Goal: Transaction & Acquisition: Obtain resource

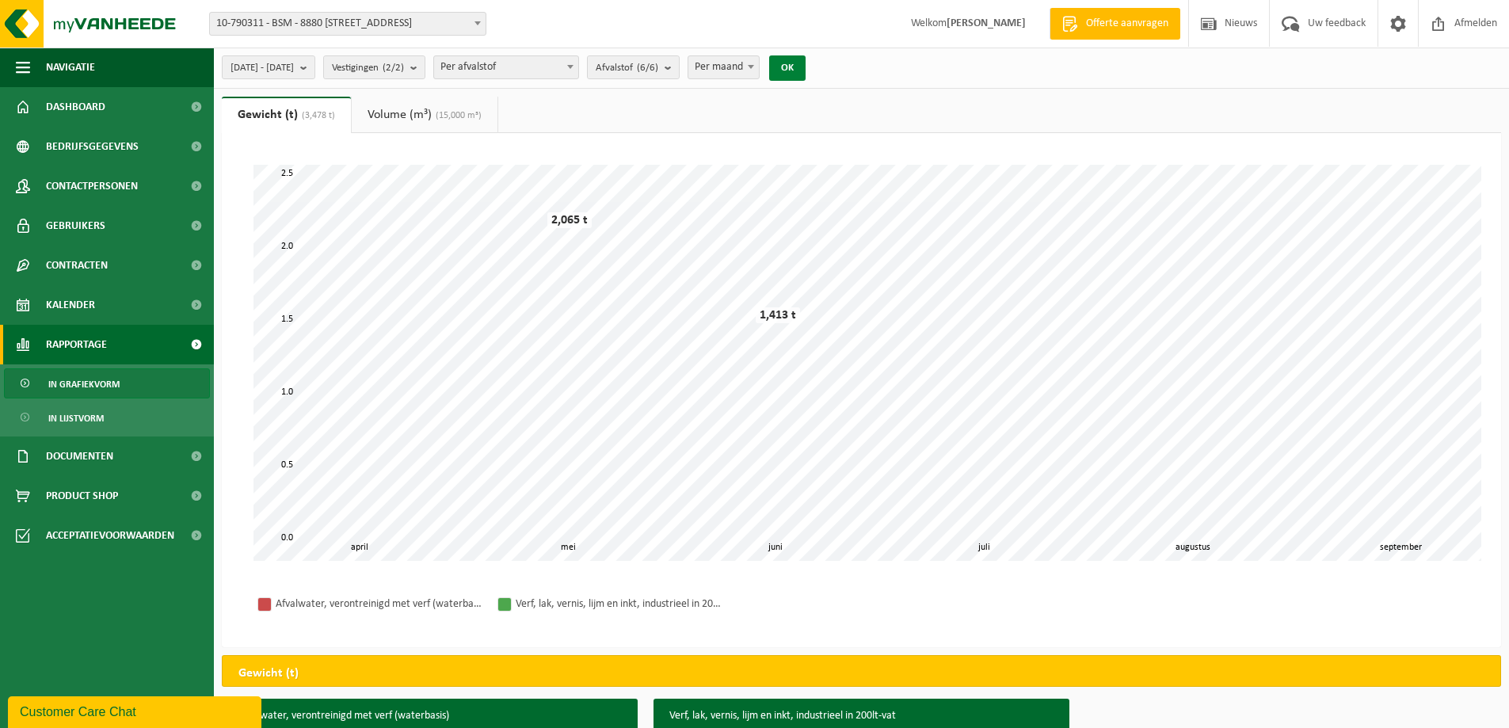
click at [805, 67] on button "OK" at bounding box center [787, 67] width 36 height 25
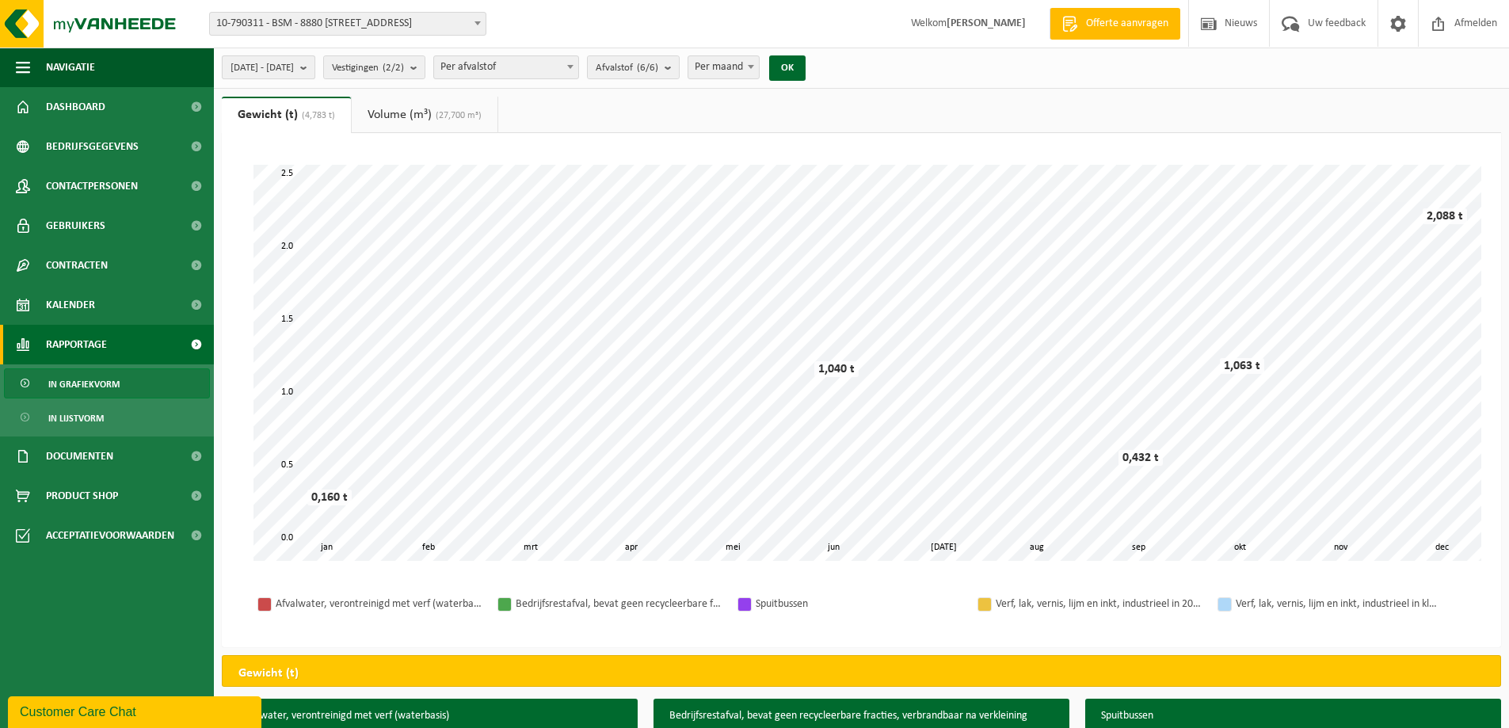
click at [315, 66] on button "[DATE] - [DATE]" at bounding box center [268, 67] width 93 height 24
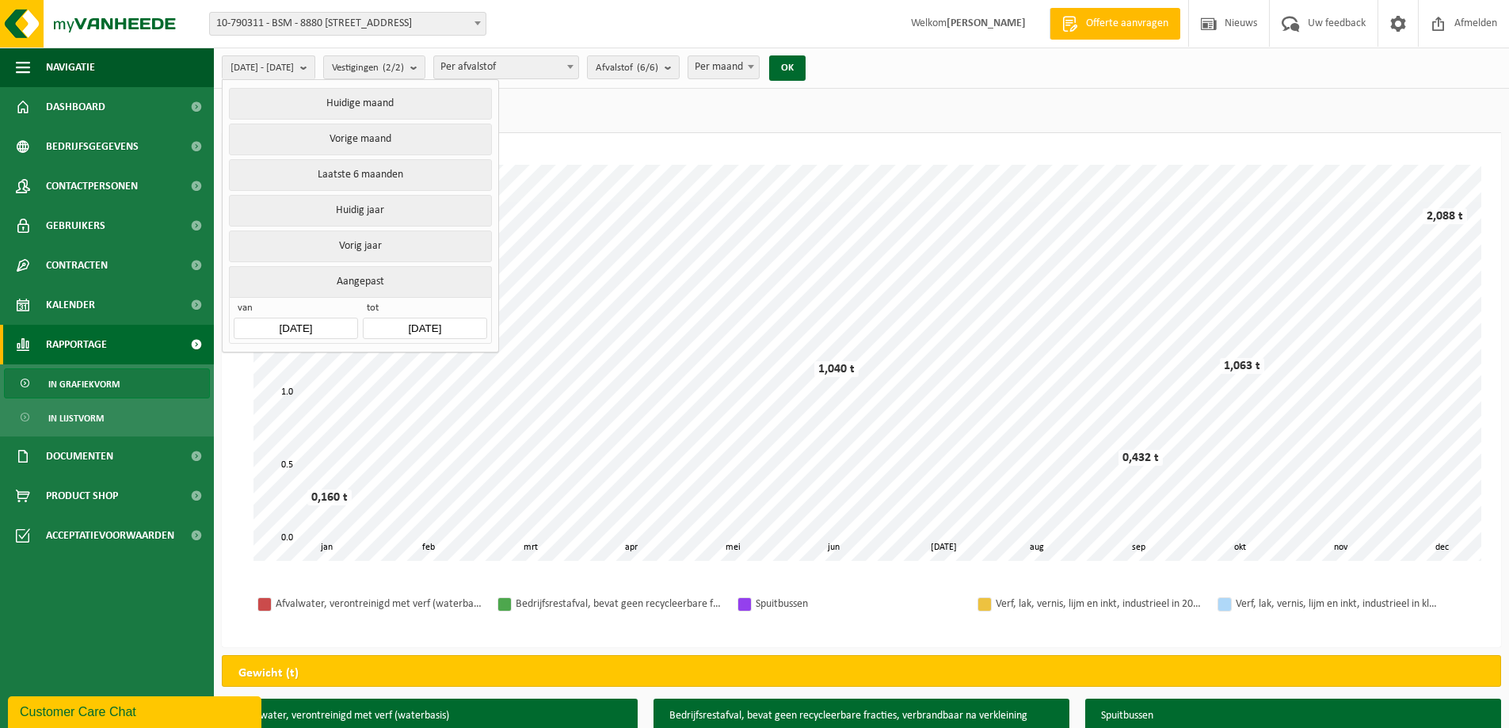
click at [288, 323] on input "[DATE]" at bounding box center [296, 328] width 124 height 21
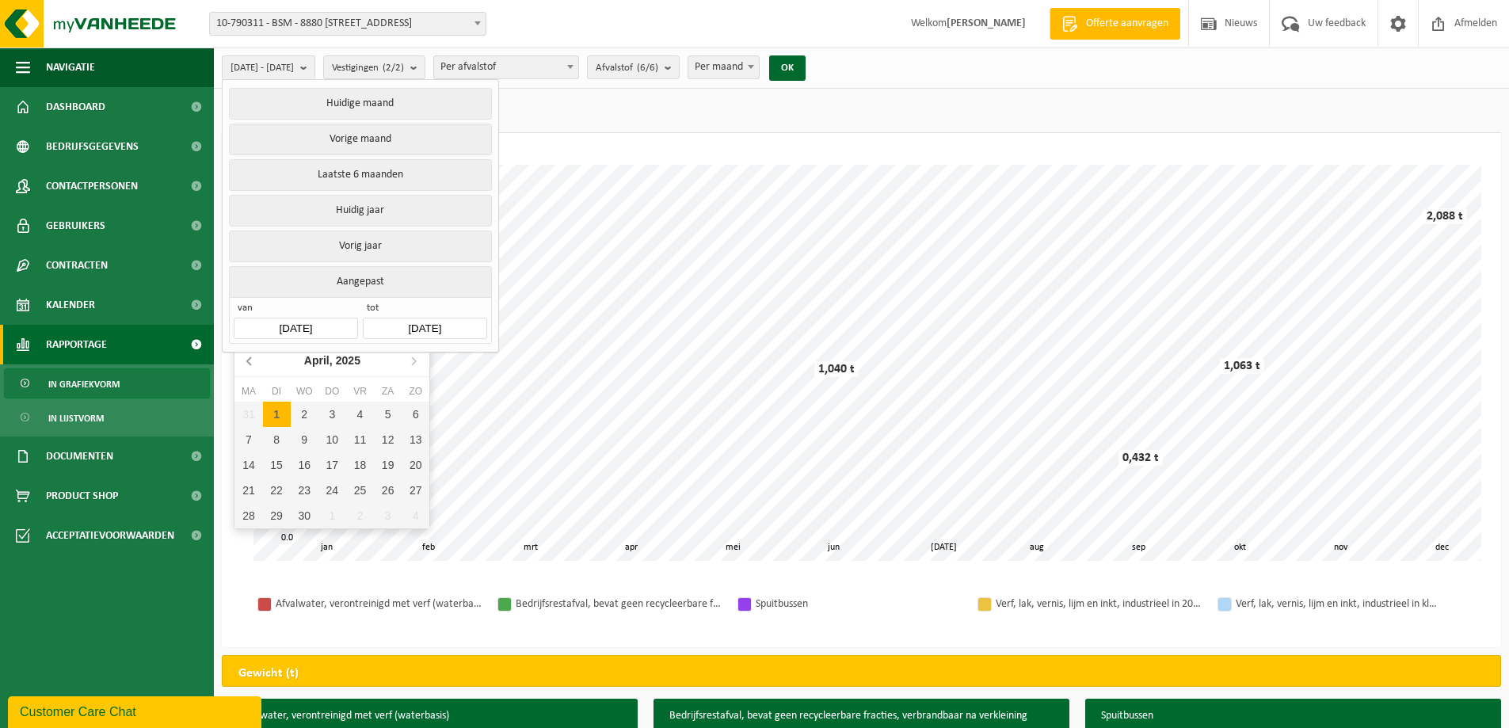
click at [256, 363] on icon at bounding box center [250, 360] width 25 height 25
click at [256, 361] on icon at bounding box center [250, 360] width 25 height 25
click at [256, 360] on icon at bounding box center [250, 360] width 25 height 25
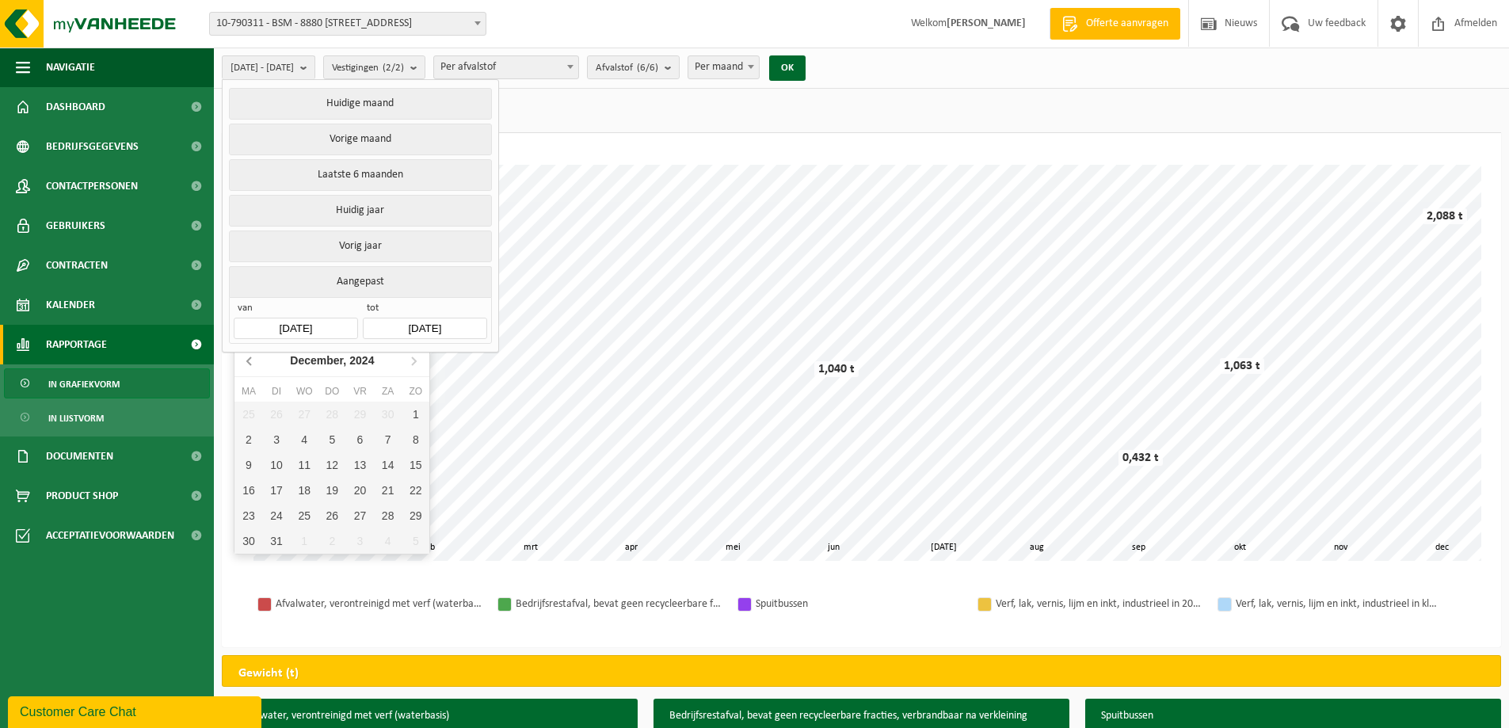
click at [256, 360] on icon at bounding box center [250, 360] width 25 height 25
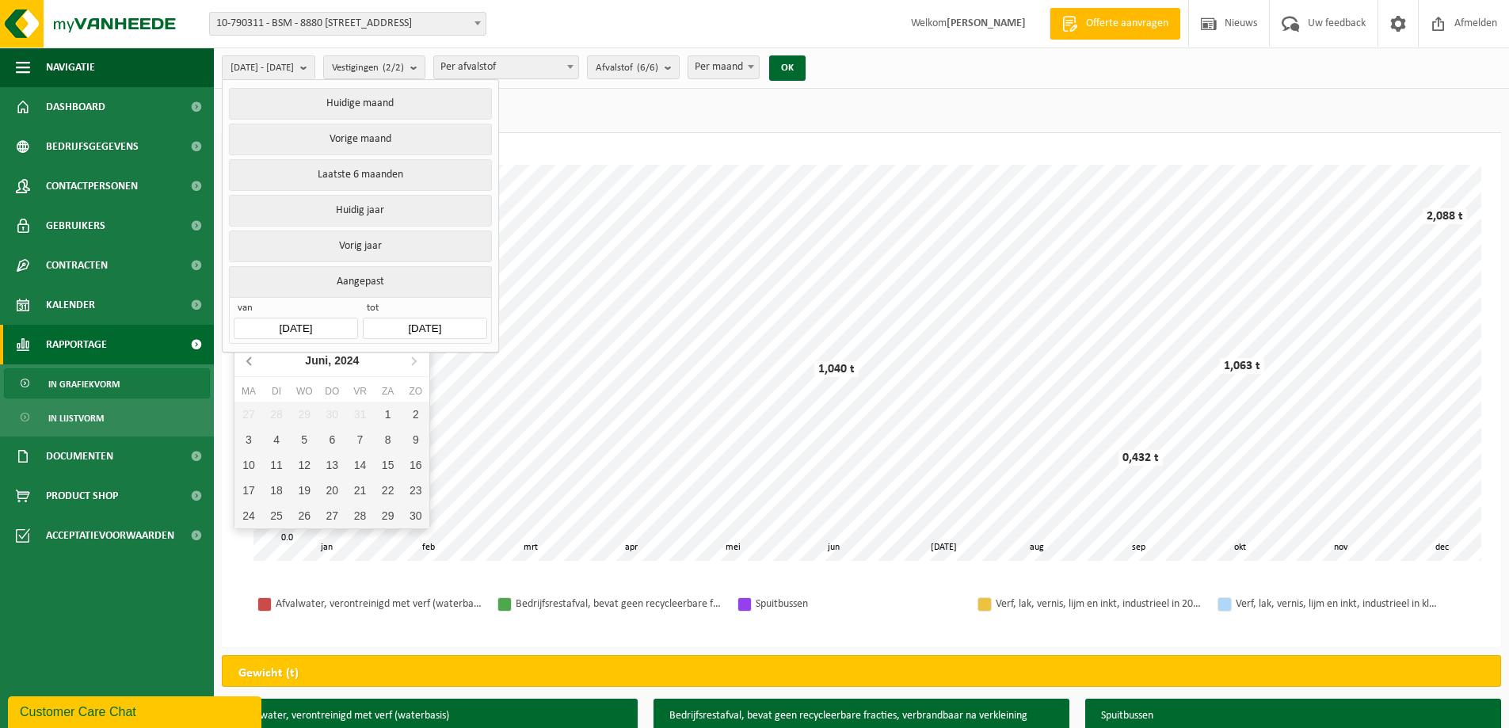
click at [256, 360] on icon at bounding box center [250, 360] width 25 height 25
click at [255, 360] on icon at bounding box center [250, 360] width 25 height 25
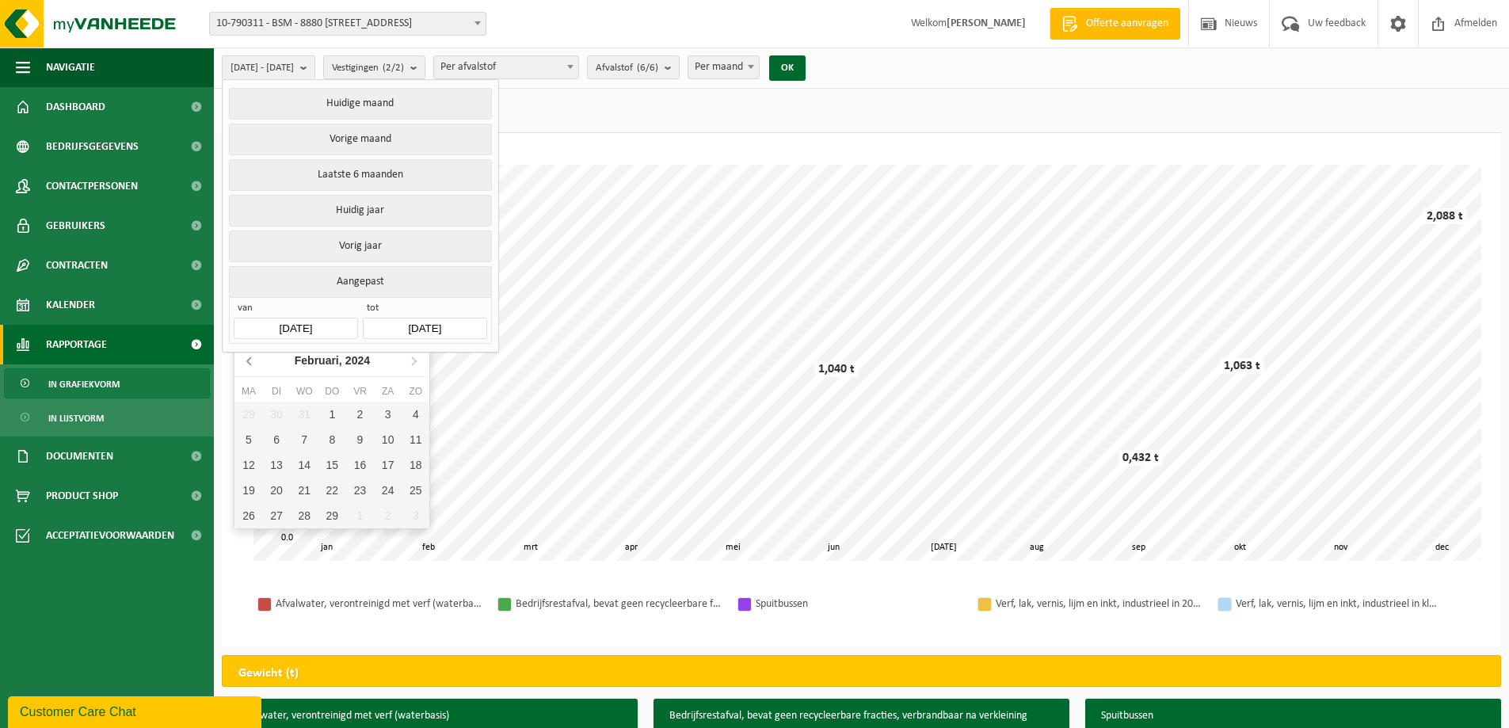
click at [255, 360] on icon at bounding box center [250, 360] width 25 height 25
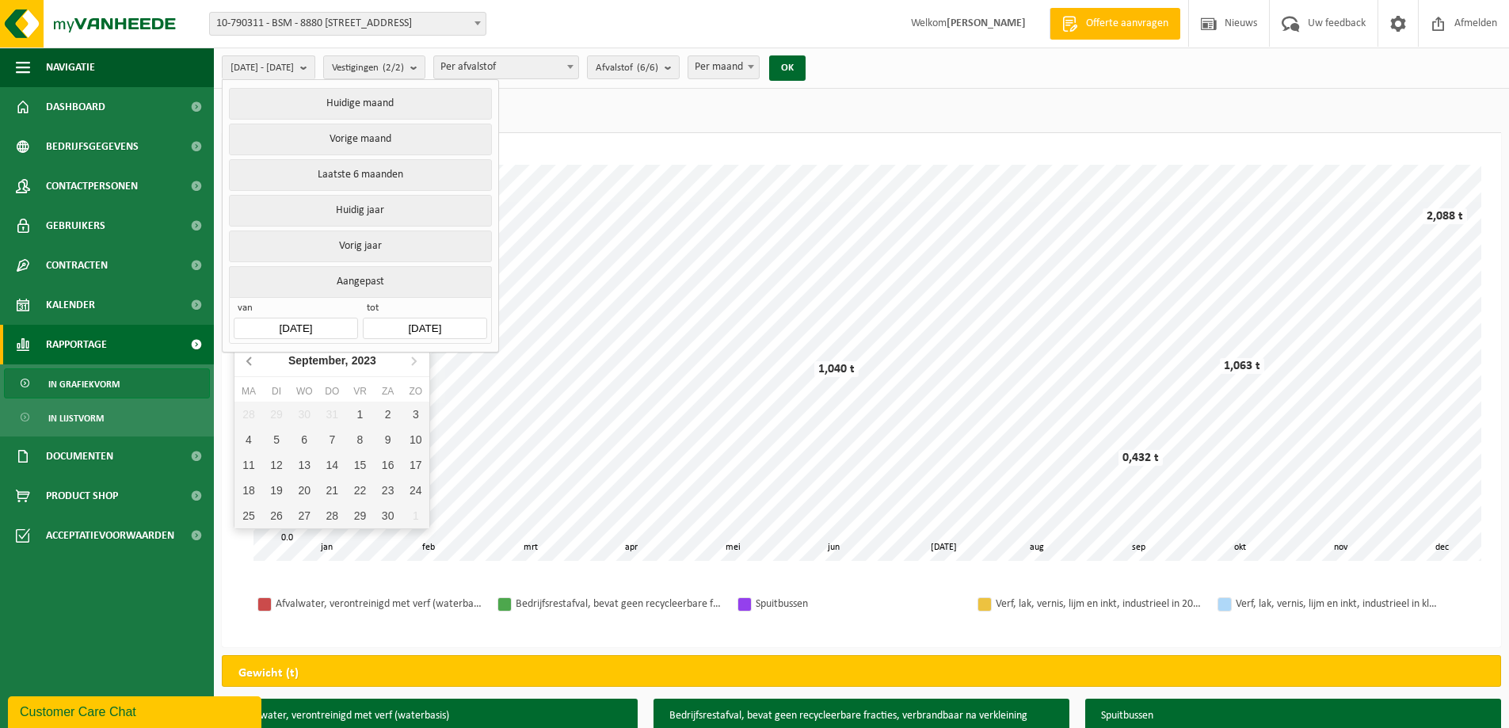
click at [255, 360] on icon at bounding box center [250, 360] width 25 height 25
click at [253, 358] on icon at bounding box center [250, 360] width 25 height 25
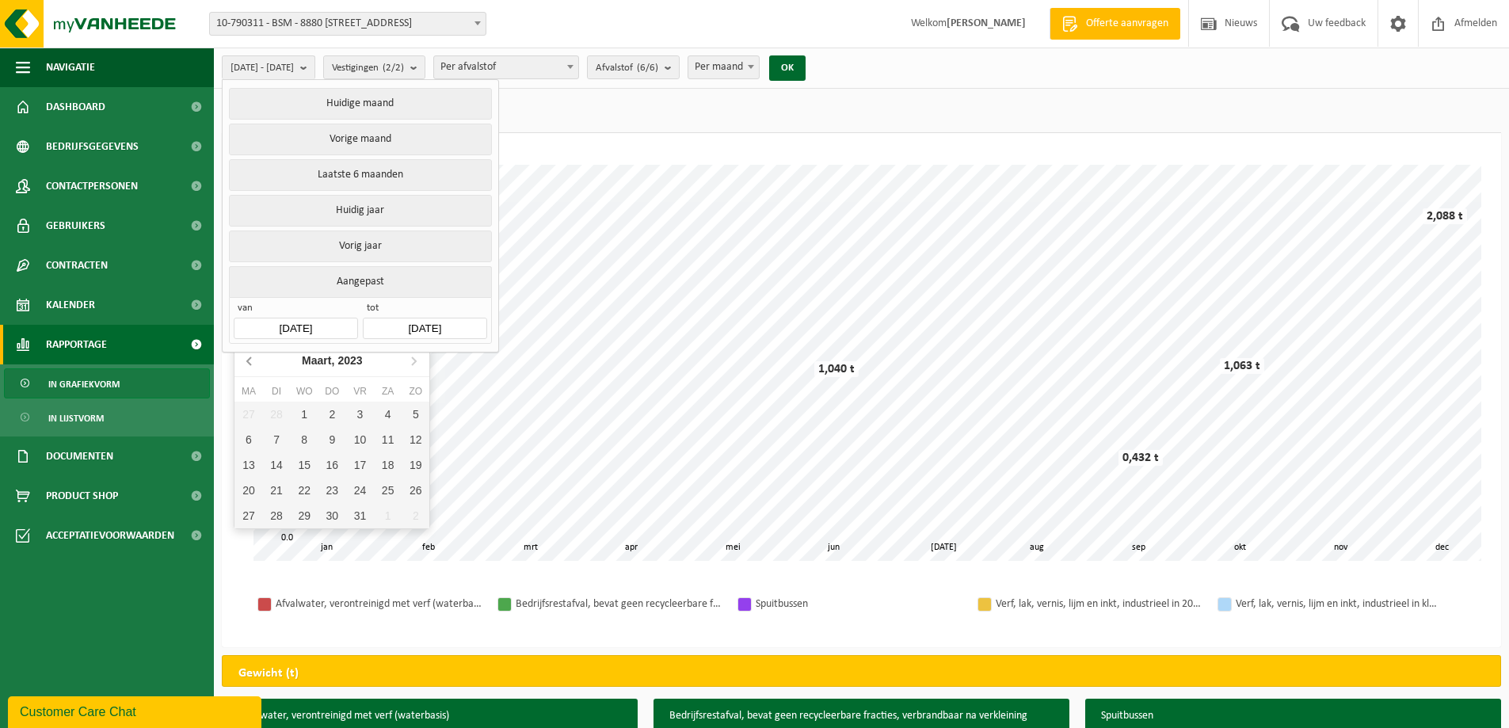
click at [253, 358] on icon at bounding box center [250, 360] width 25 height 25
click at [253, 356] on icon at bounding box center [250, 360] width 25 height 25
click at [407, 365] on icon at bounding box center [413, 360] width 25 height 25
click at [408, 417] on div "1" at bounding box center [416, 414] width 28 height 25
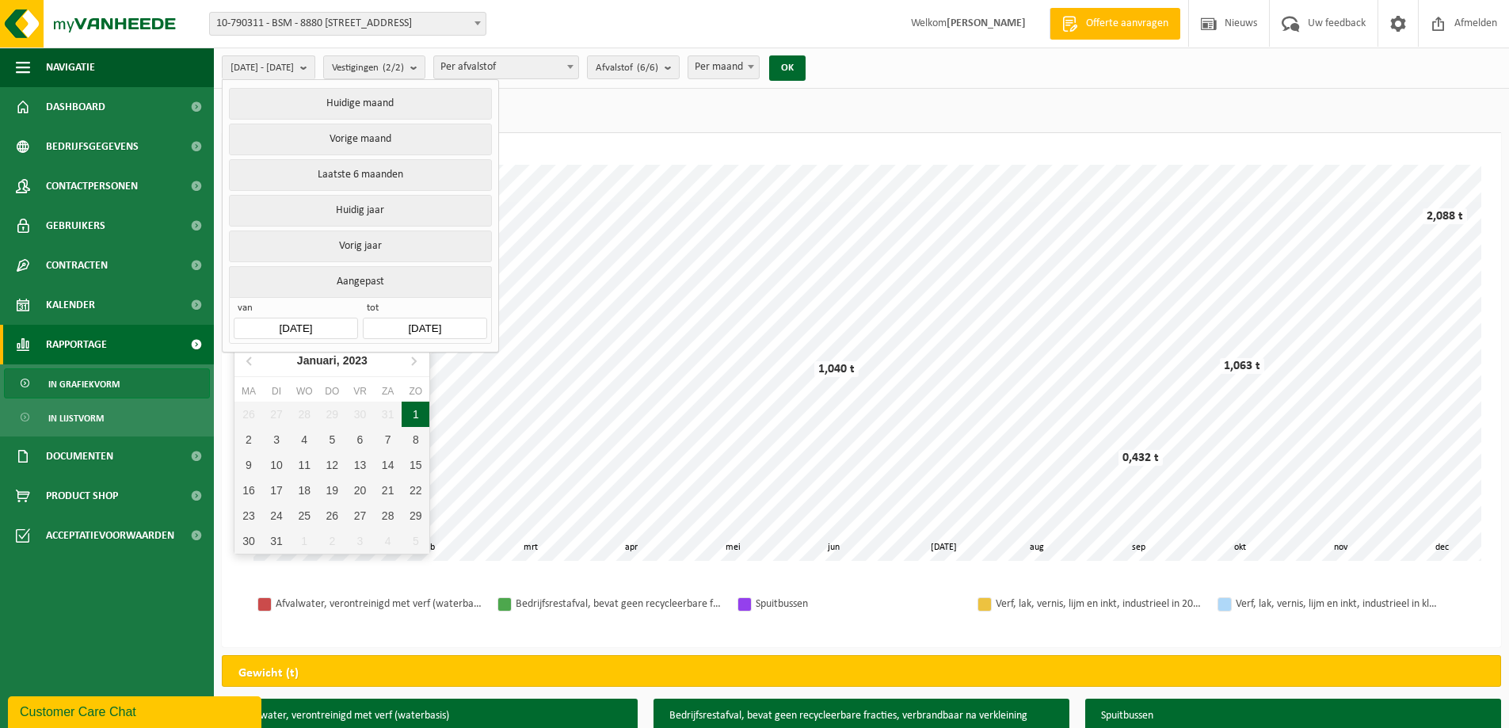
type input "2023-01-01"
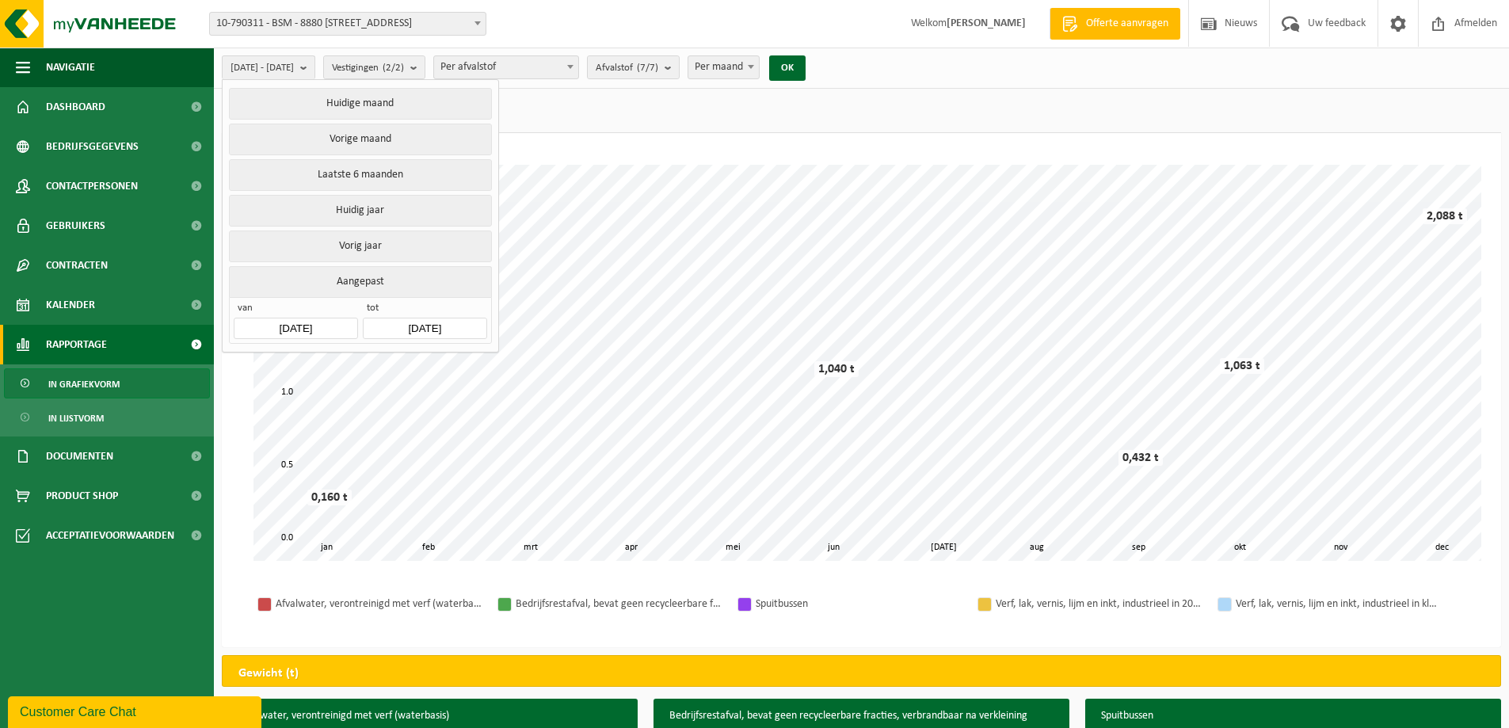
click at [459, 322] on input "[DATE]" at bounding box center [425, 328] width 124 height 21
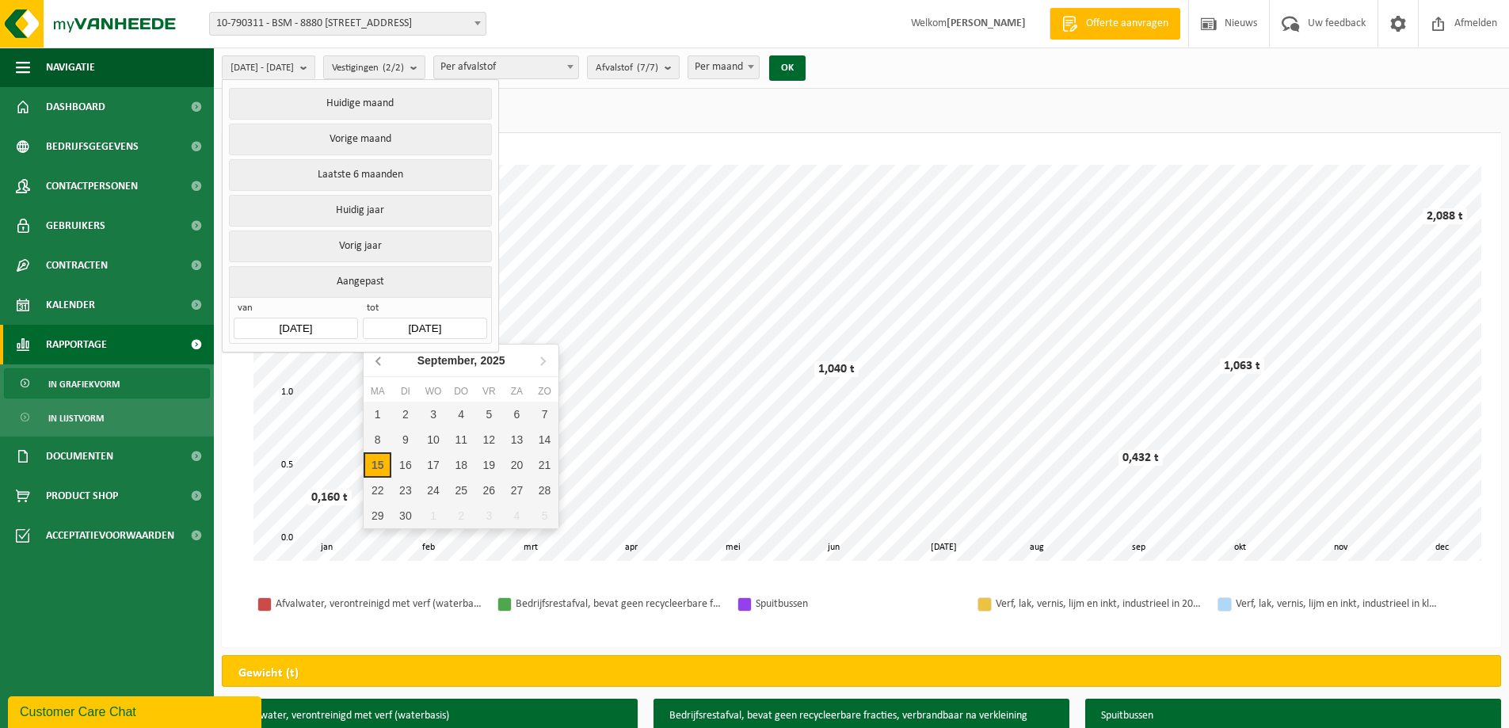
click at [384, 371] on icon at bounding box center [379, 360] width 25 height 25
click at [375, 362] on icon at bounding box center [379, 360] width 25 height 25
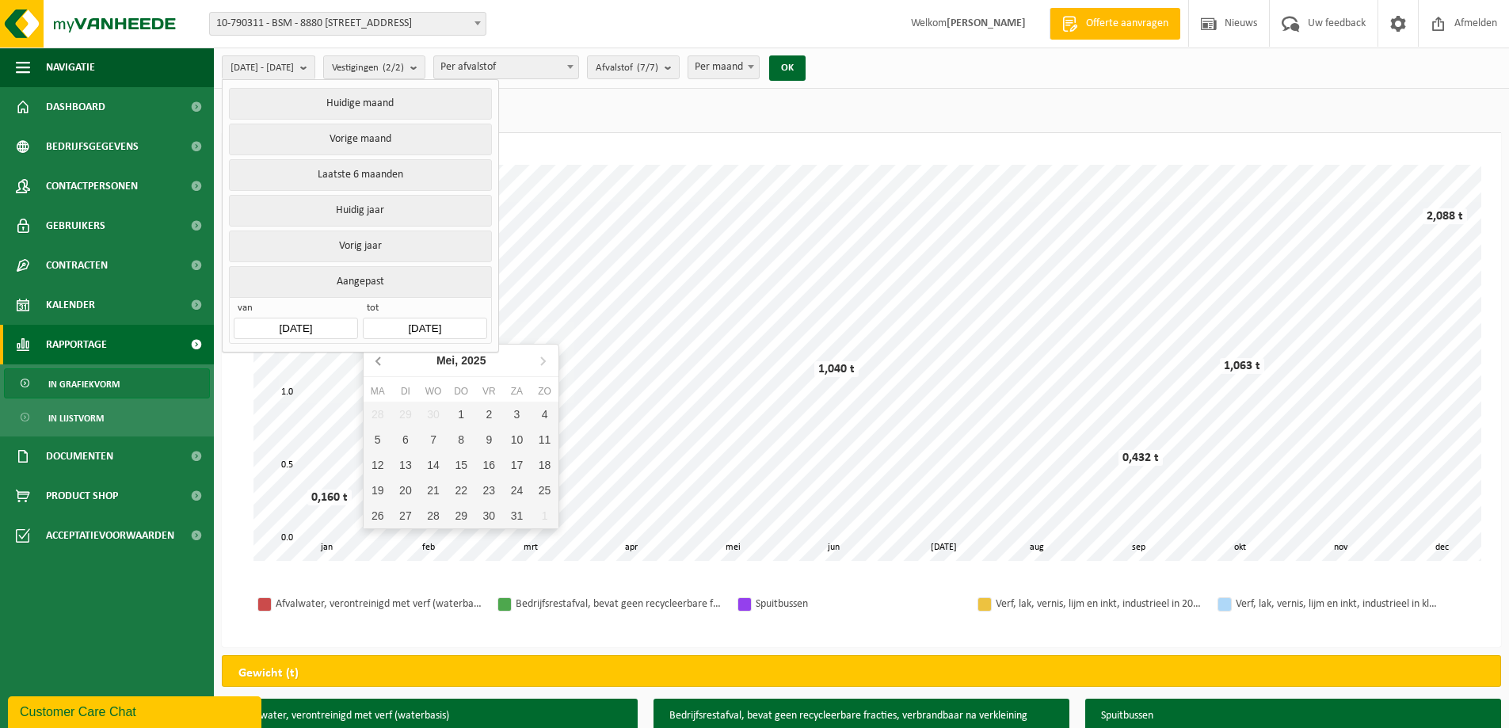
click at [375, 362] on icon at bounding box center [379, 360] width 25 height 25
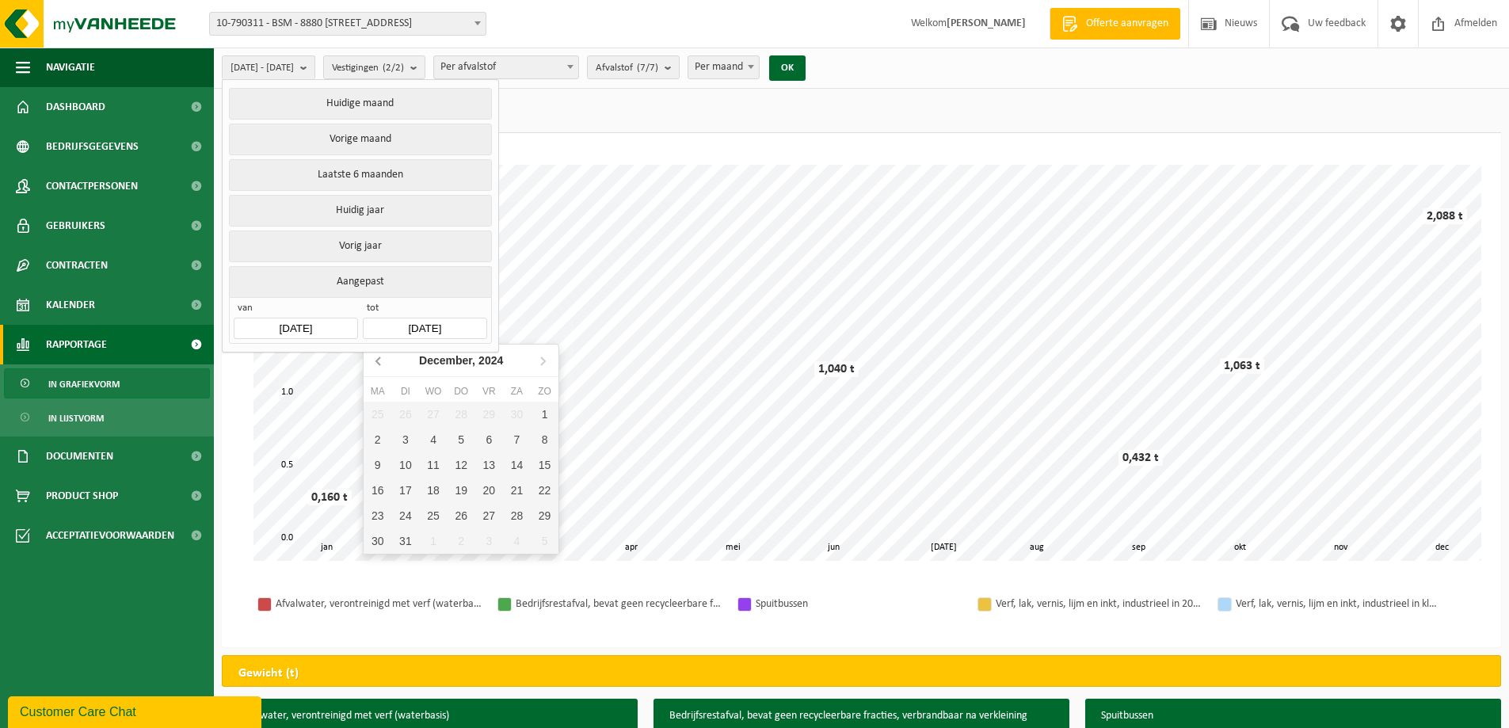
click at [375, 362] on icon at bounding box center [379, 360] width 25 height 25
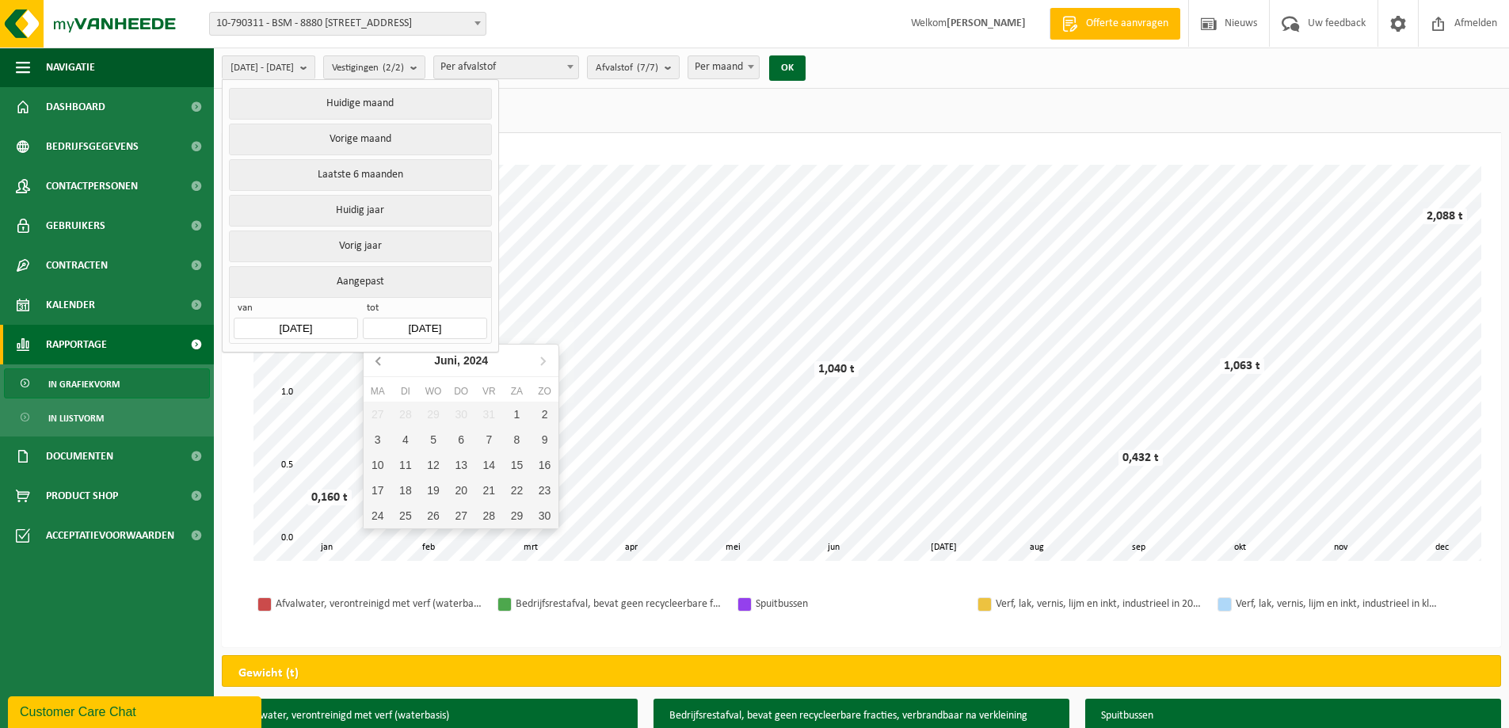
click at [375, 362] on icon at bounding box center [379, 360] width 25 height 25
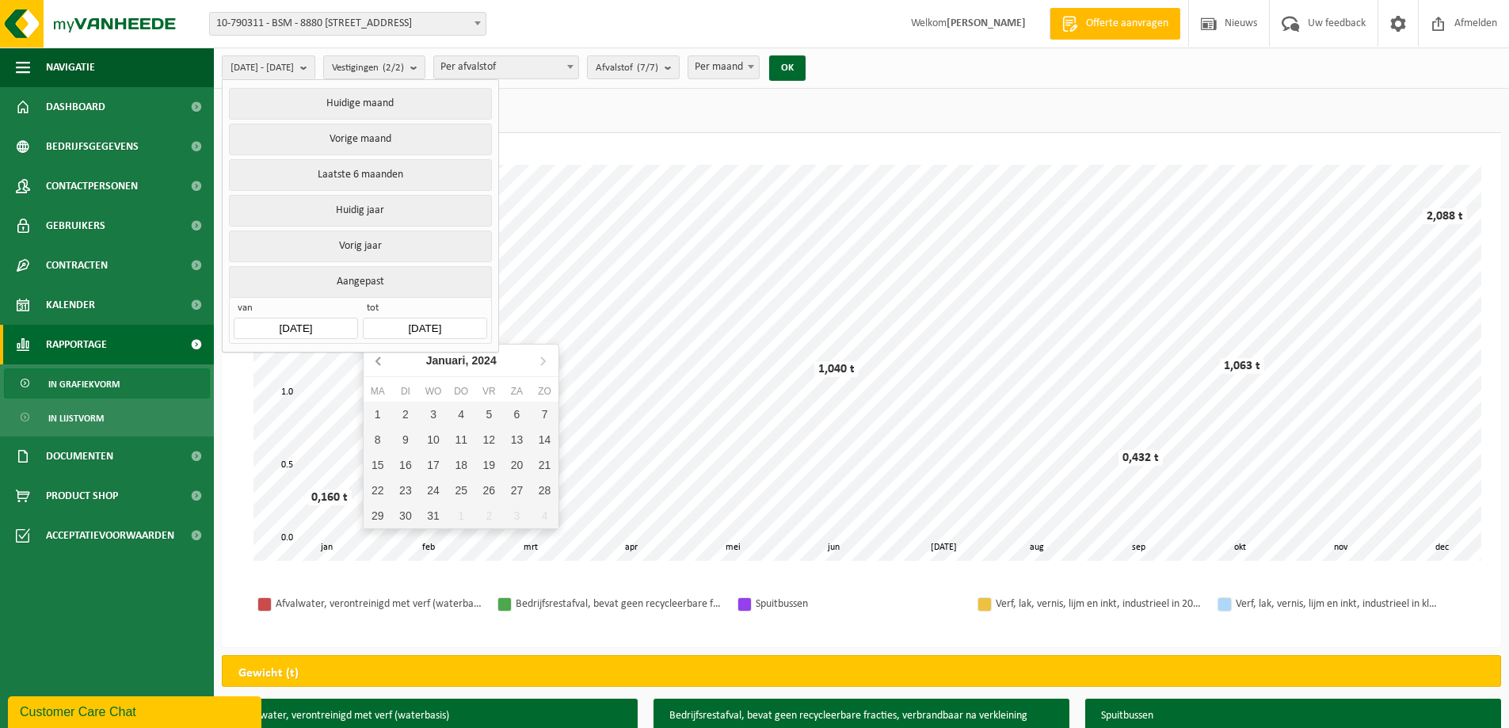
click at [375, 362] on icon at bounding box center [379, 360] width 25 height 25
click at [543, 358] on icon at bounding box center [542, 360] width 25 height 25
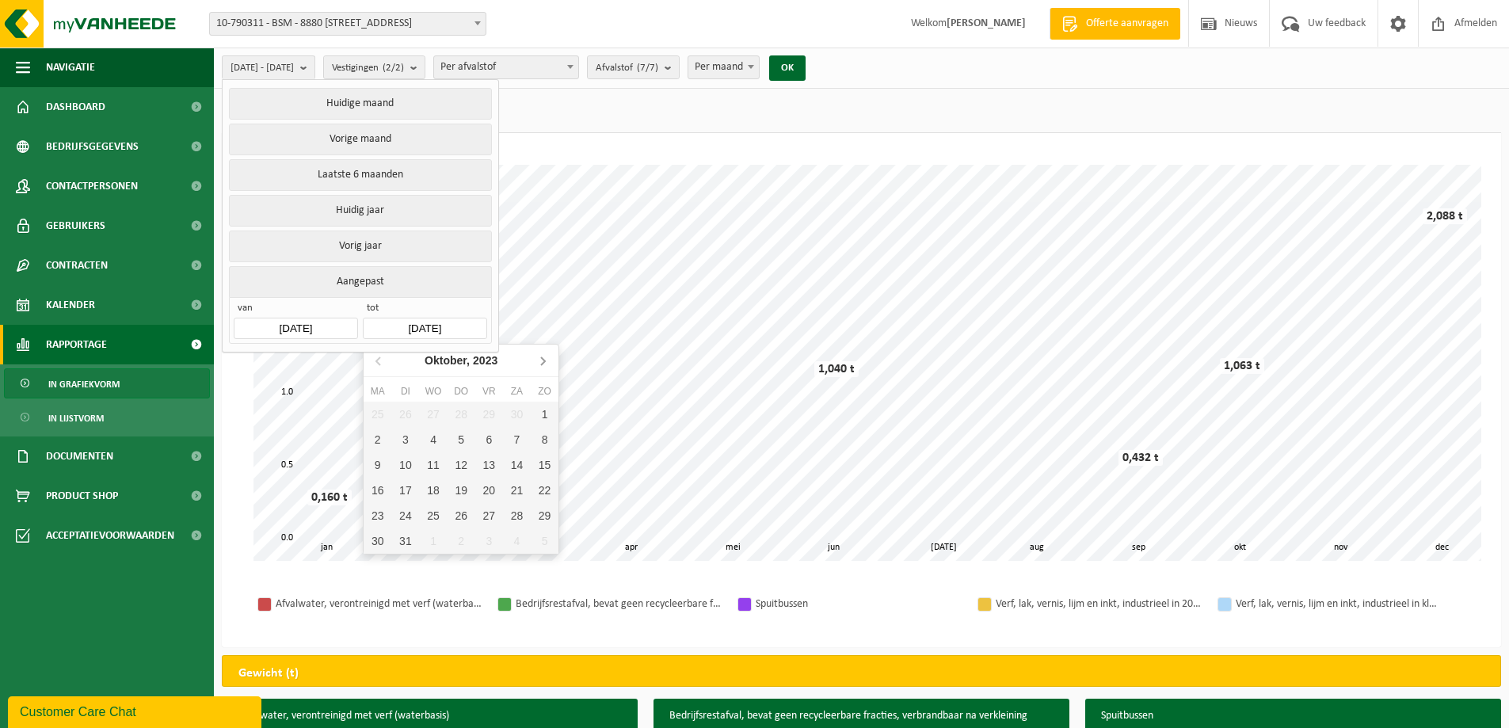
click at [543, 358] on icon at bounding box center [542, 360] width 25 height 25
click at [536, 514] on div "31" at bounding box center [545, 515] width 28 height 25
type input "2023-12-31"
type input "2023-01-01"
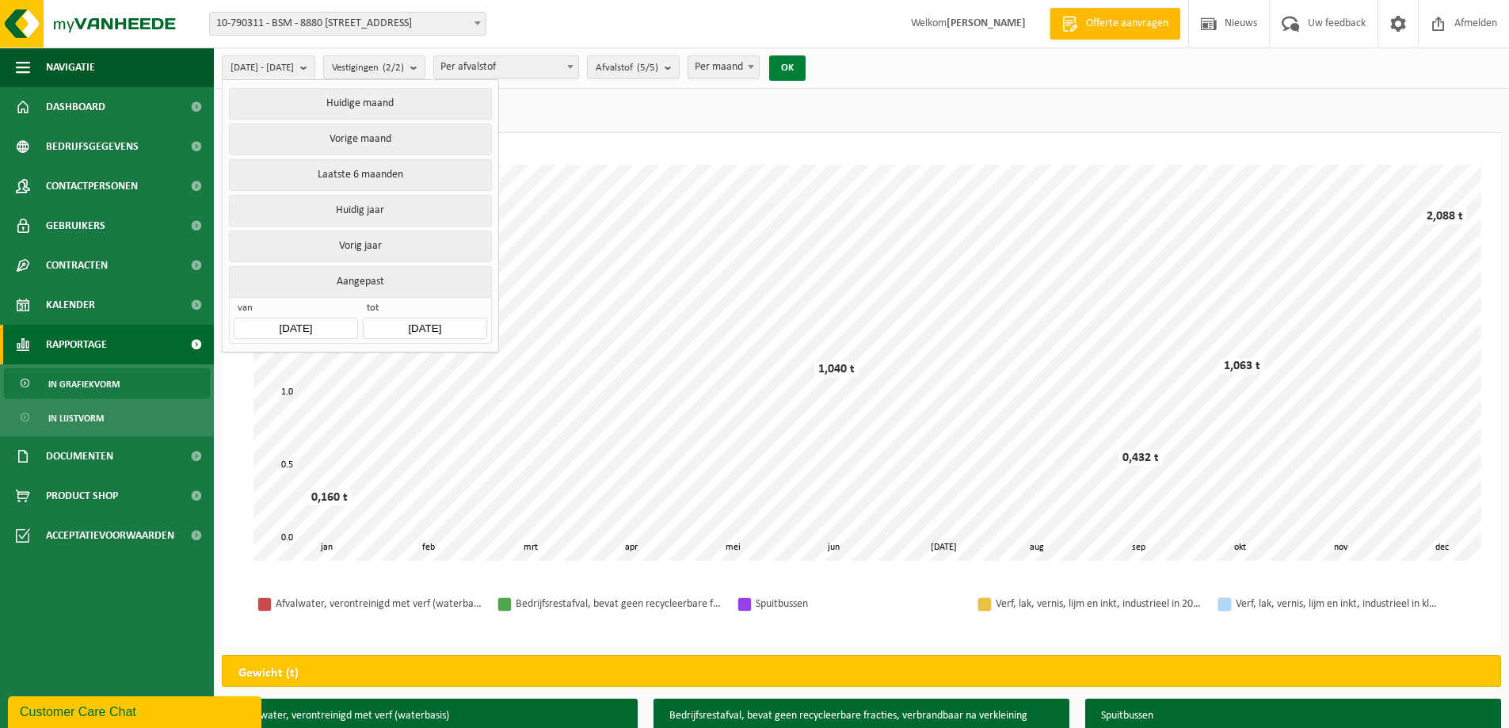
click at [805, 63] on button "OK" at bounding box center [787, 67] width 36 height 25
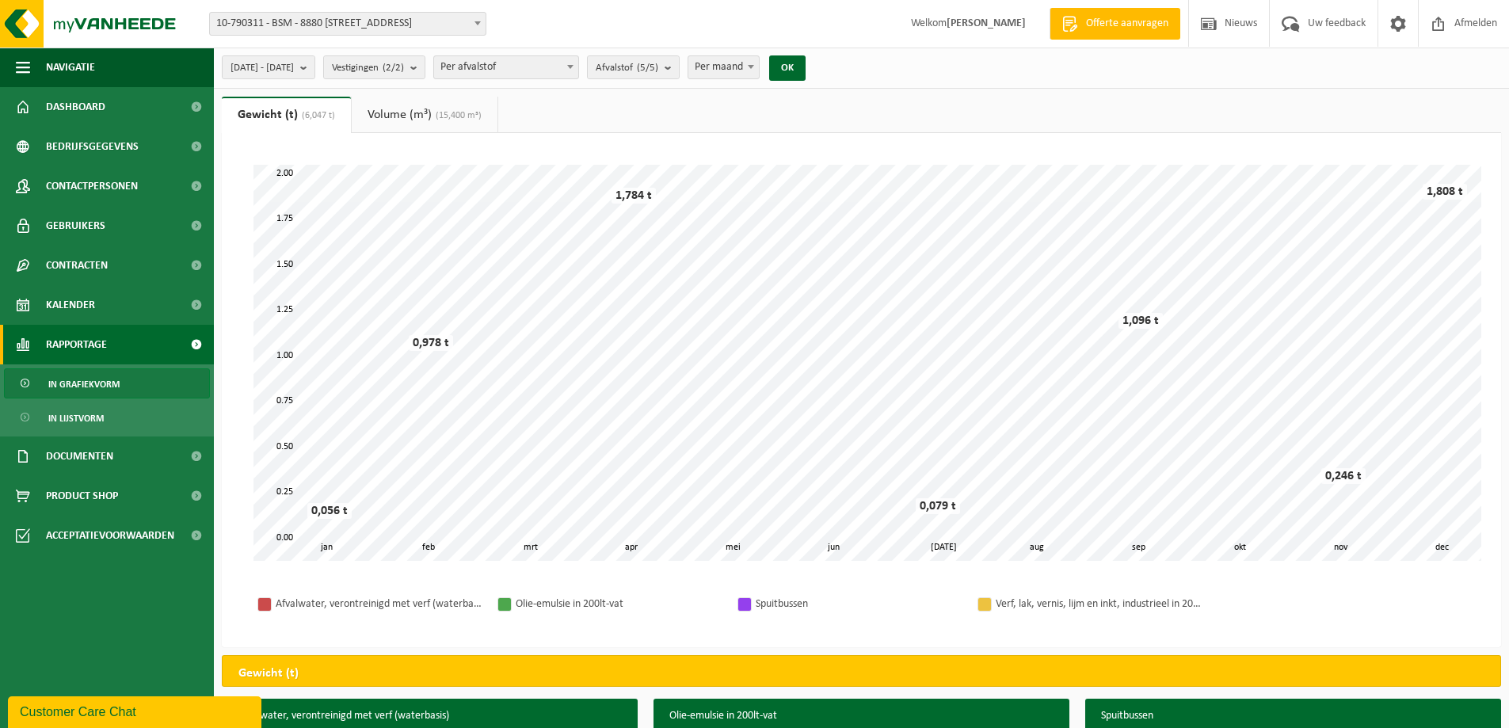
click at [325, 26] on span "10-790311 - BSM - 8880 LEDEGEM, NIJVERHEIDSLAAN 3" at bounding box center [348, 24] width 276 height 22
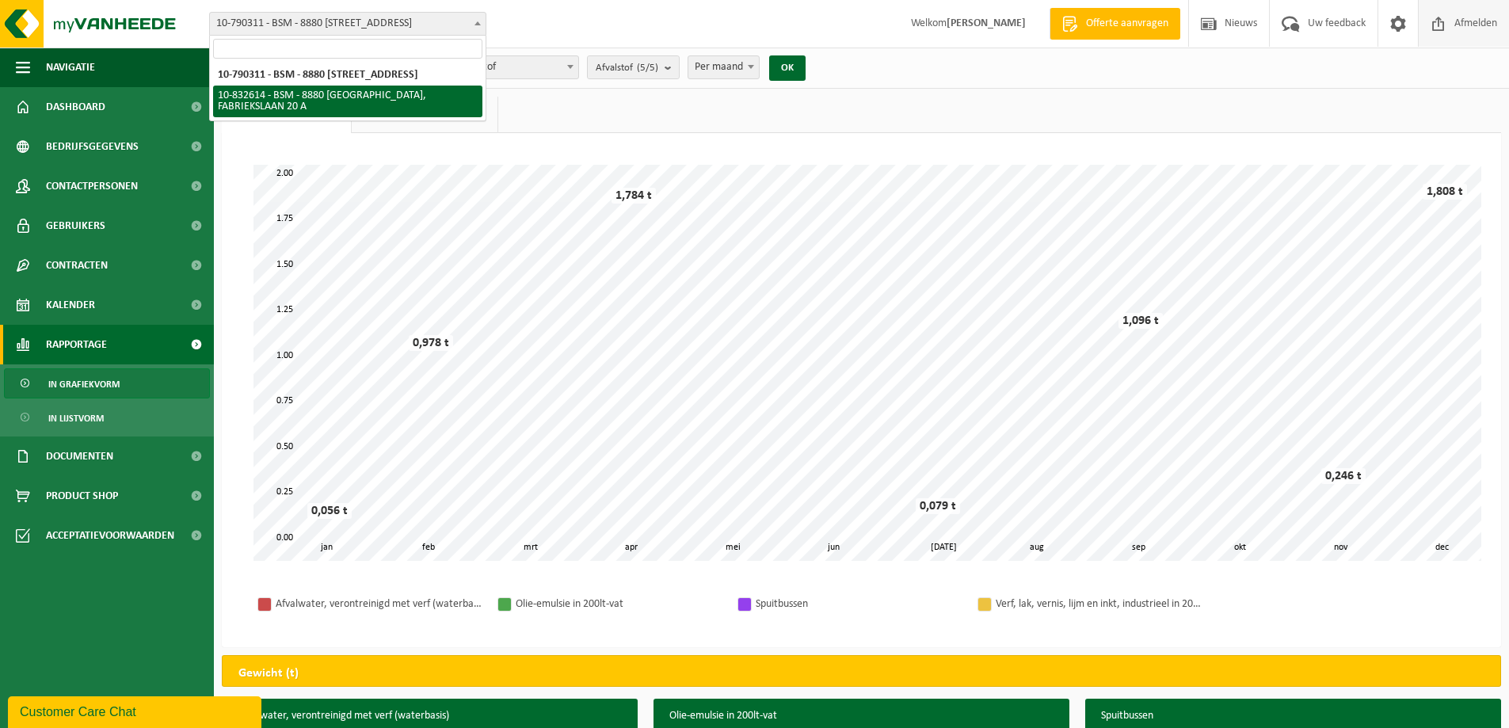
click at [1466, 24] on span "Afmelden" at bounding box center [1475, 23] width 51 height 47
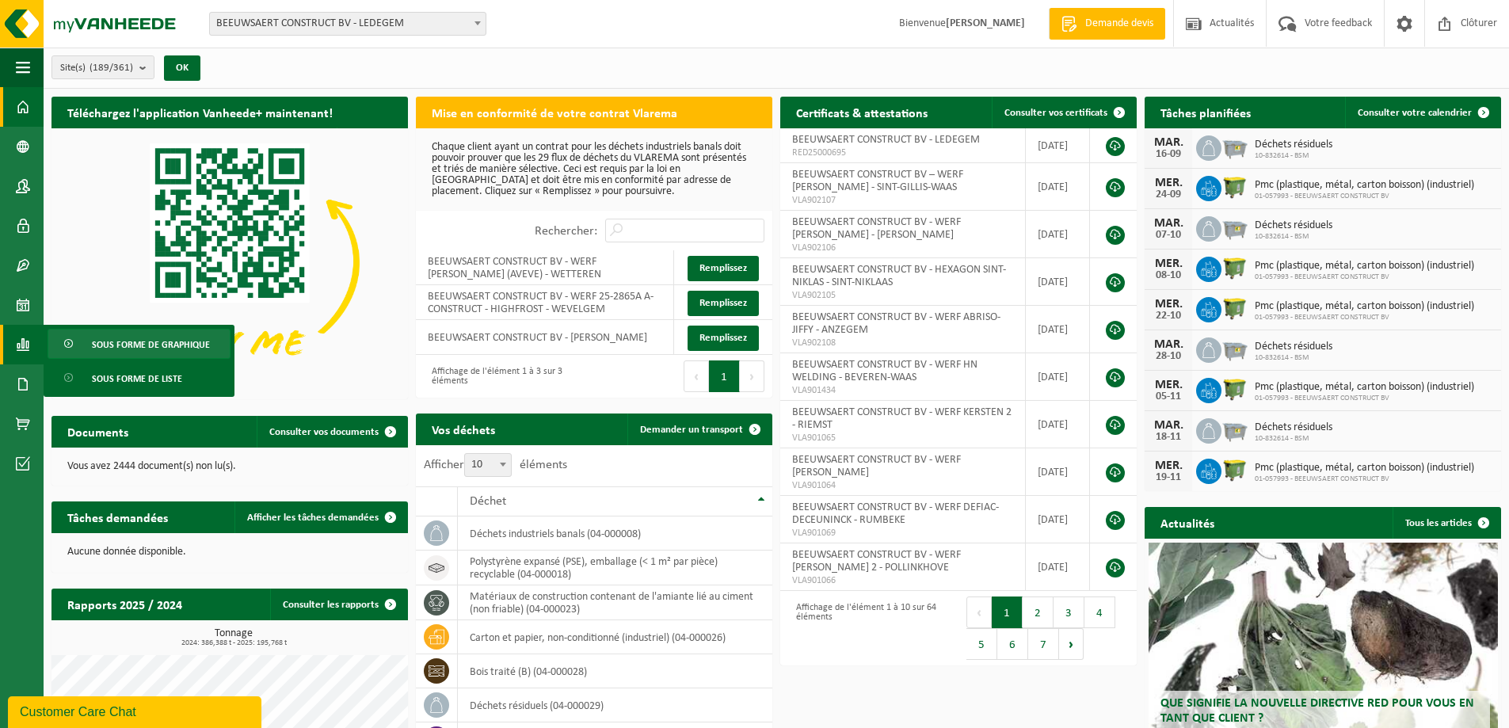
click at [149, 345] on span "Sous forme de graphique" at bounding box center [151, 344] width 118 height 30
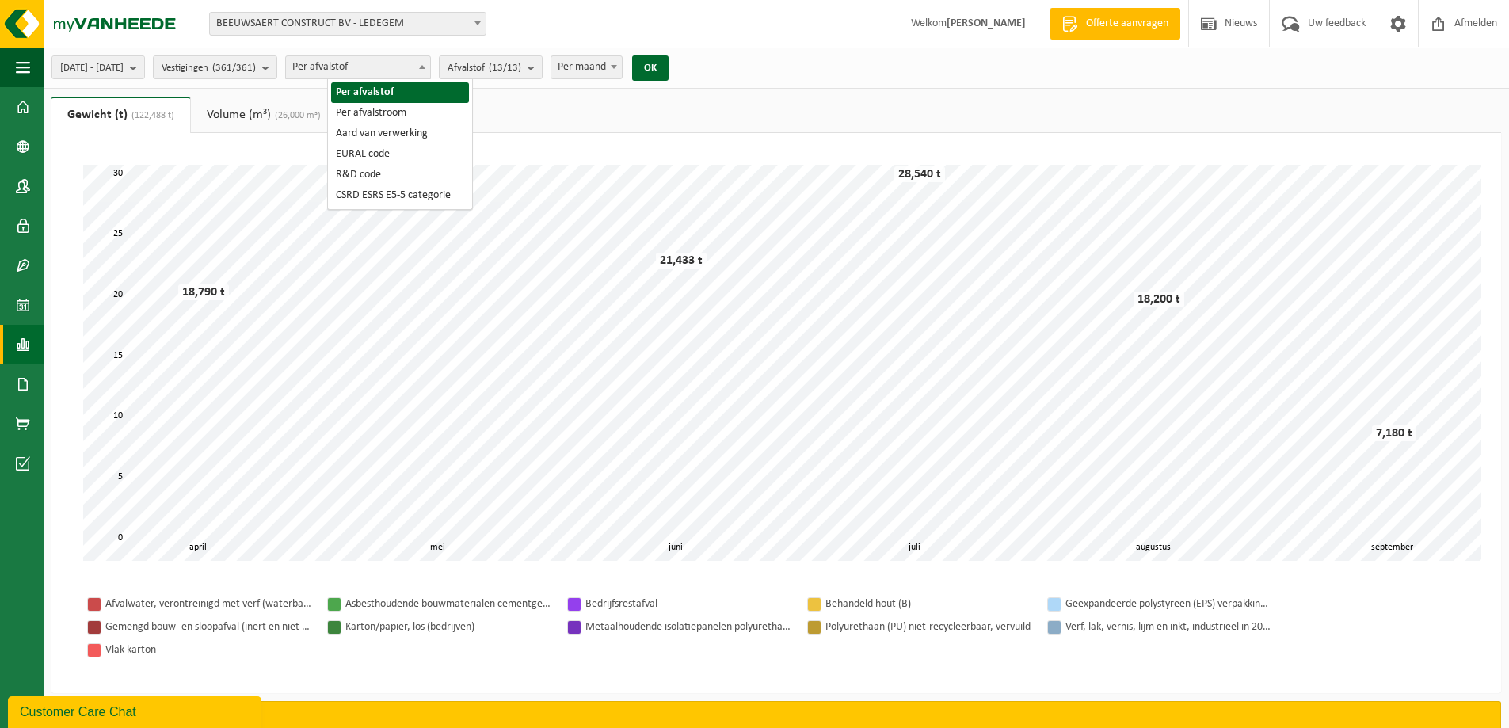
click at [412, 64] on span "Per afvalstof" at bounding box center [358, 67] width 144 height 22
select select "2"
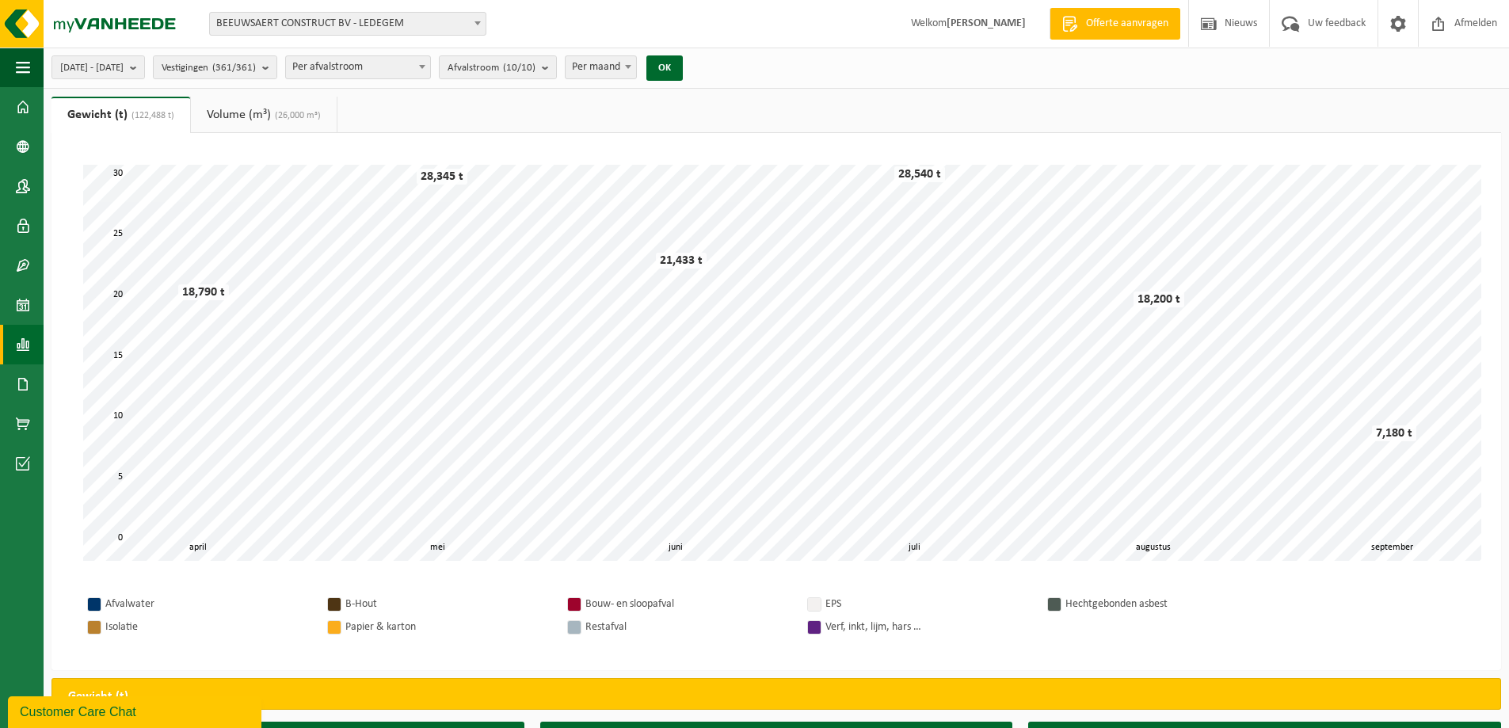
click at [636, 74] on span "Per maand" at bounding box center [600, 67] width 70 height 22
select select "3"
click at [683, 63] on button "OK" at bounding box center [664, 67] width 36 height 25
click at [404, 70] on span "Per afvalstroom" at bounding box center [358, 67] width 144 height 22
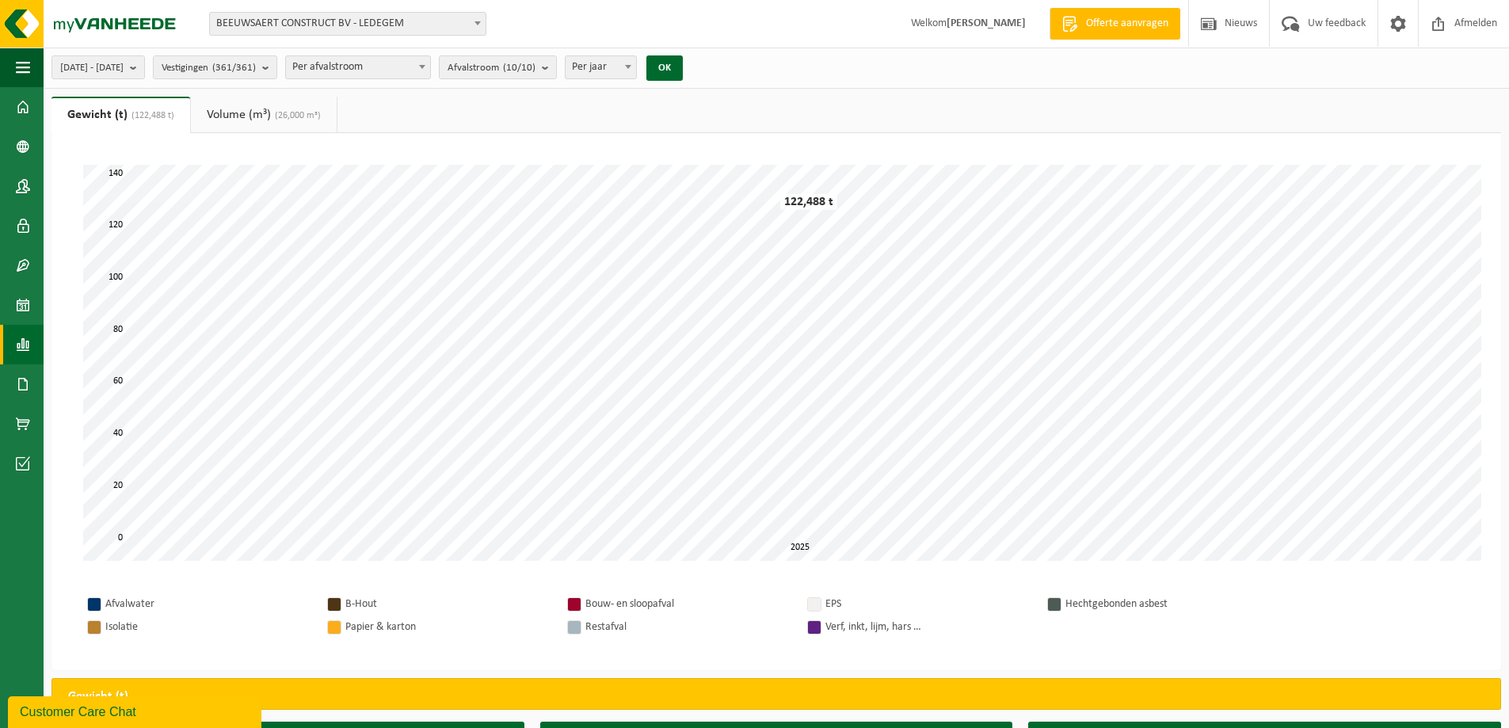
click at [14, 339] on link "Rapportage" at bounding box center [22, 345] width 44 height 40
click at [119, 375] on span "In lijstvorm" at bounding box center [119, 379] width 55 height 30
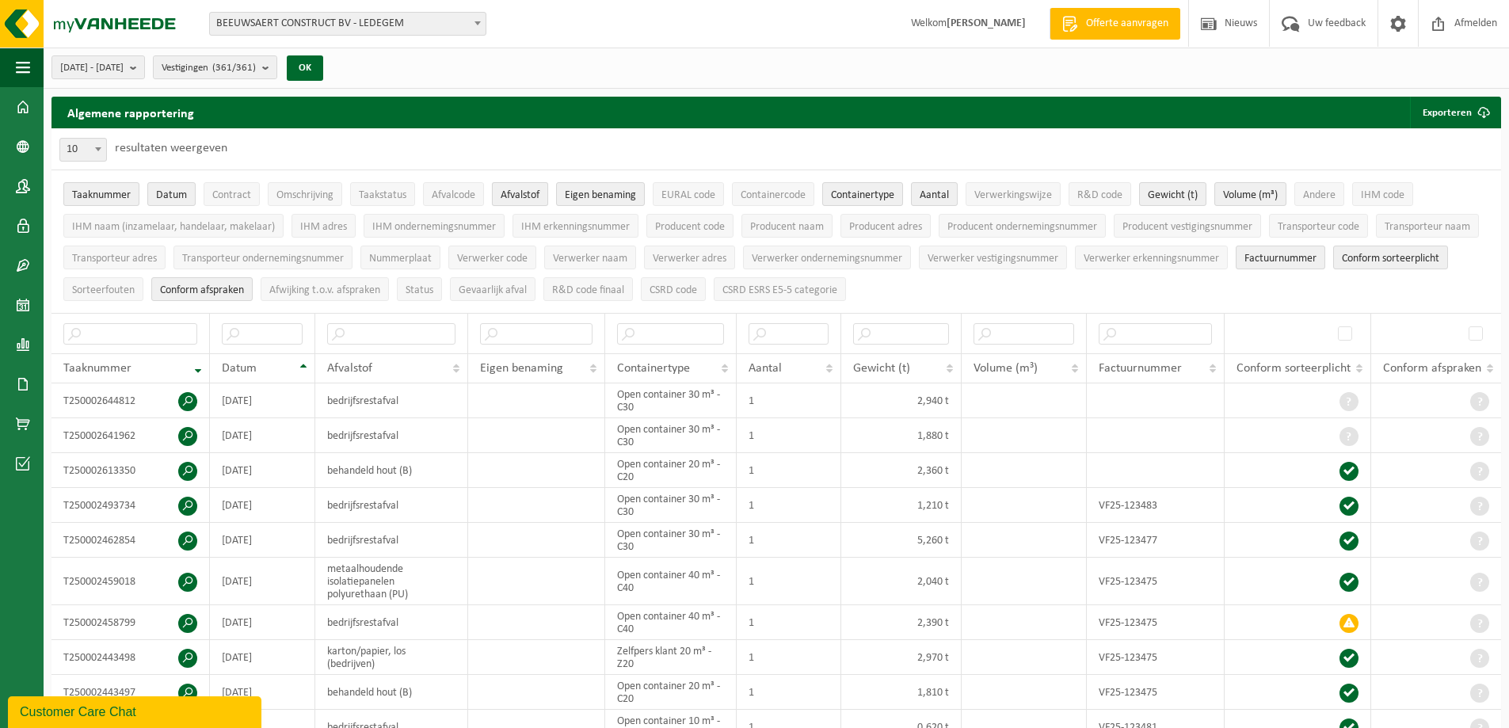
click at [523, 191] on span "Afvalstof" at bounding box center [520, 195] width 39 height 12
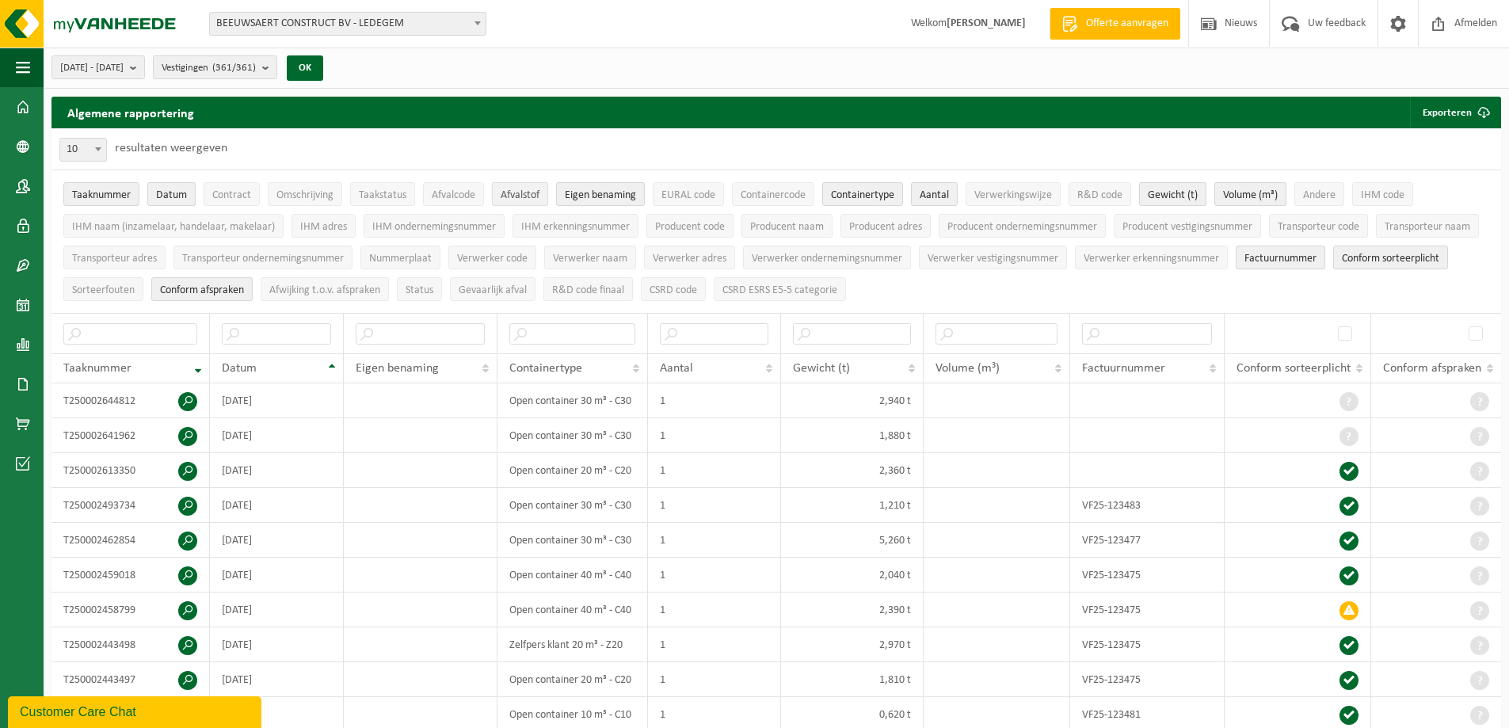
click at [522, 194] on span "Afvalstof" at bounding box center [520, 195] width 39 height 12
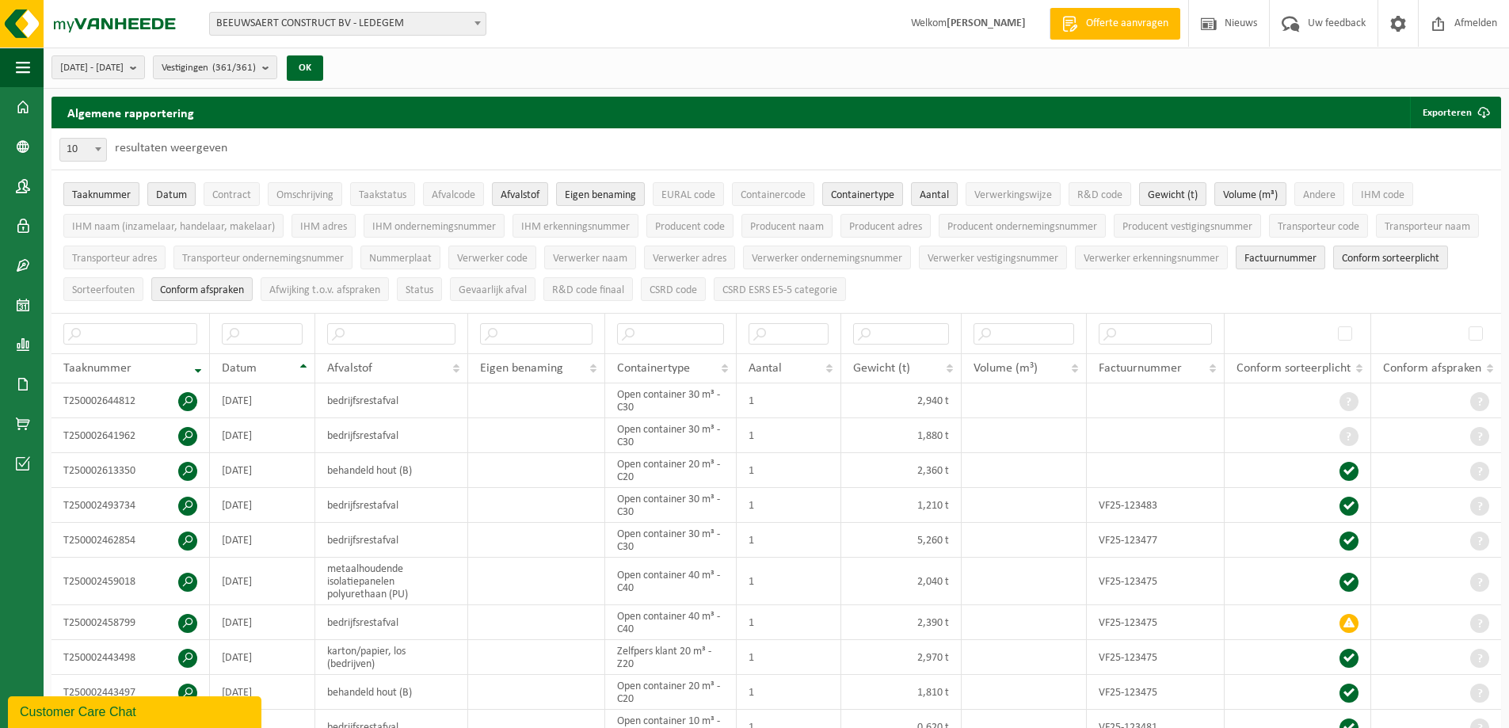
click at [87, 192] on span "Taaknummer" at bounding box center [101, 195] width 59 height 12
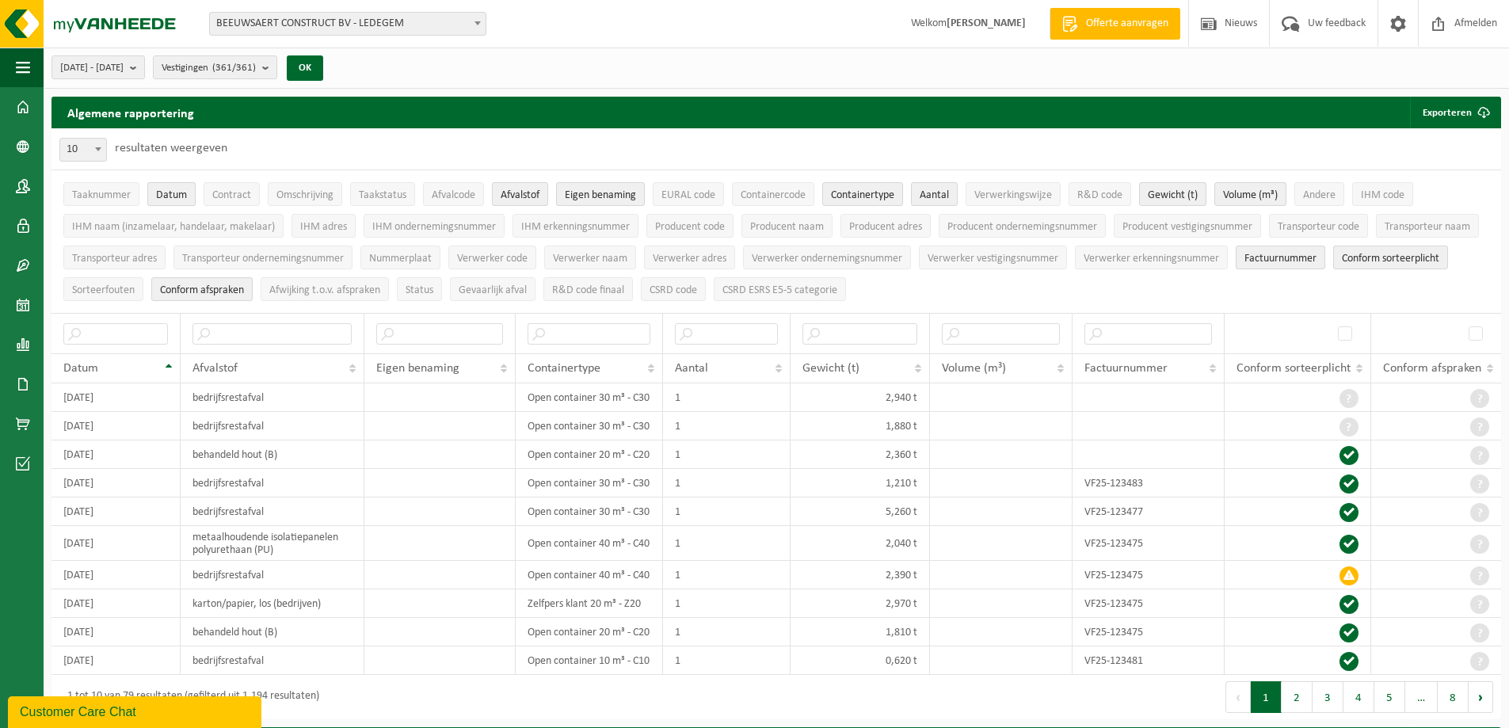
click at [173, 196] on span "Datum" at bounding box center [171, 195] width 31 height 12
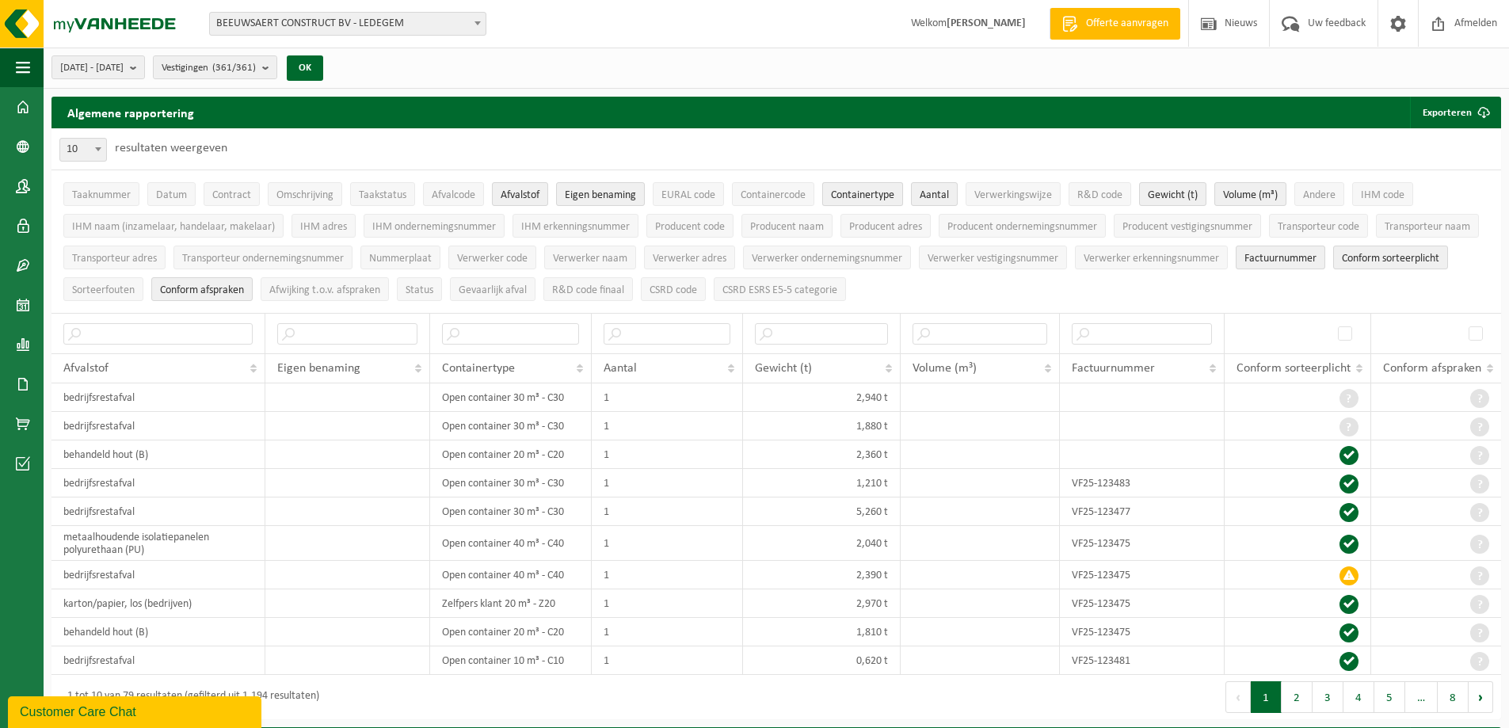
click at [857, 189] on span "Containertype" at bounding box center [862, 195] width 63 height 12
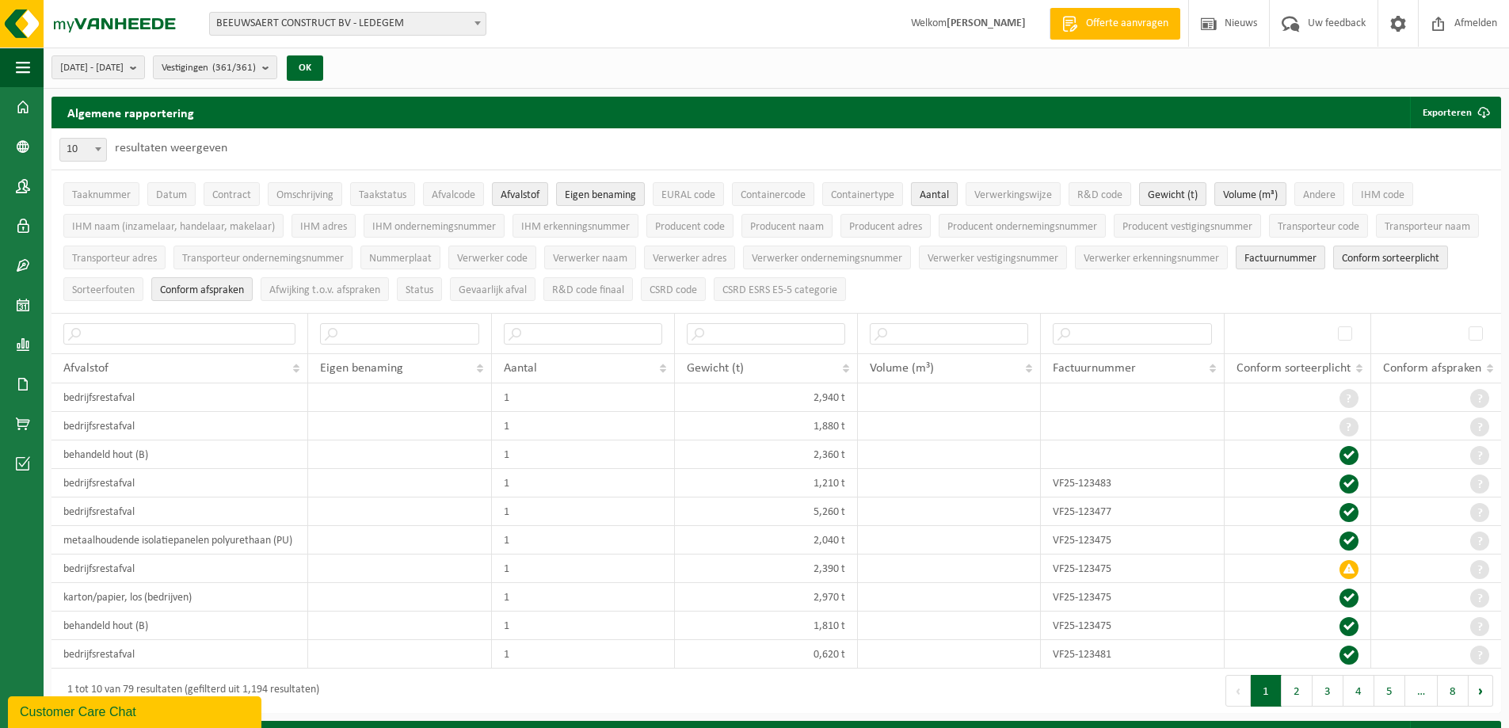
click at [936, 196] on span "Aantal" at bounding box center [933, 195] width 29 height 12
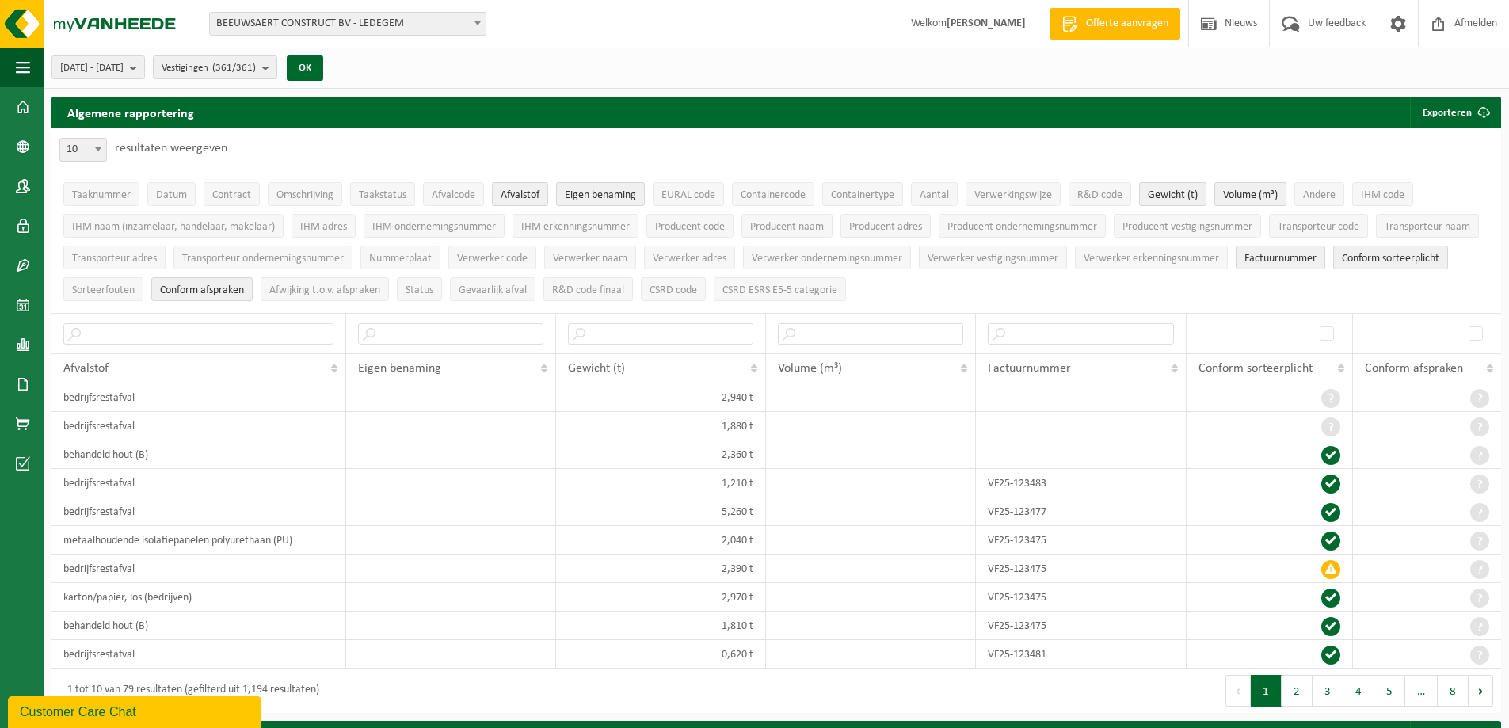
click at [1245, 191] on span "Volume (m³)" at bounding box center [1250, 195] width 55 height 12
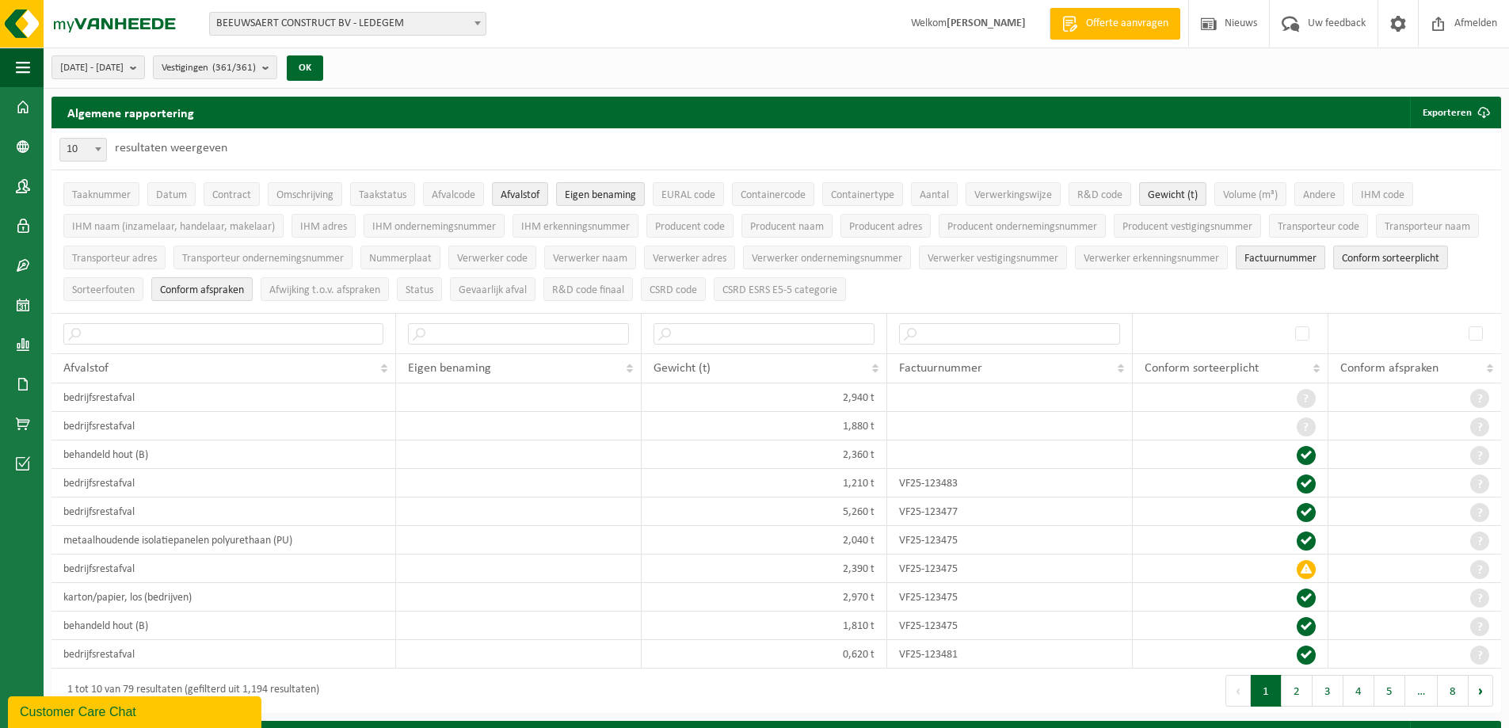
click at [1281, 258] on span "Factuurnummer" at bounding box center [1280, 259] width 72 height 12
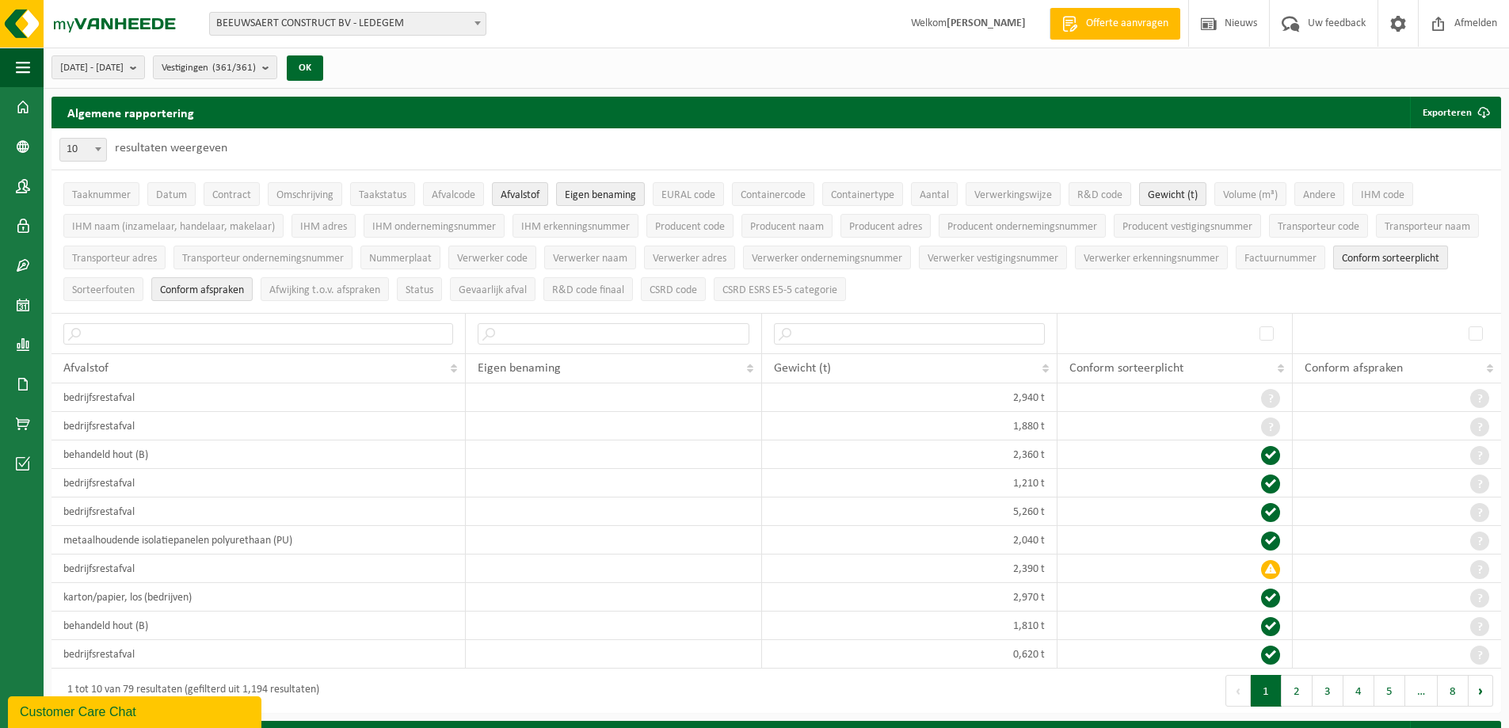
click at [1369, 257] on span "Conform sorteerplicht" at bounding box center [1390, 259] width 97 height 12
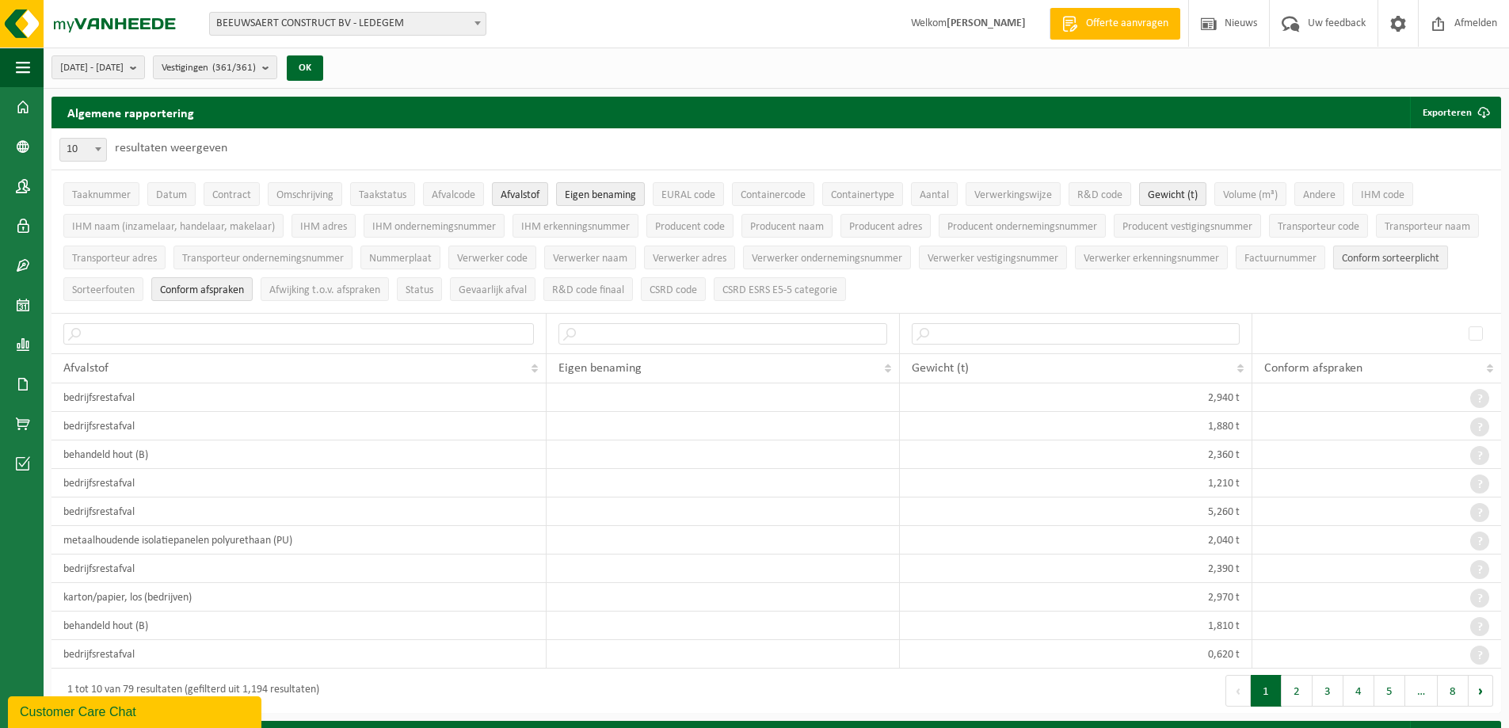
click at [1372, 256] on span "Conform sorteerplicht" at bounding box center [1390, 259] width 97 height 12
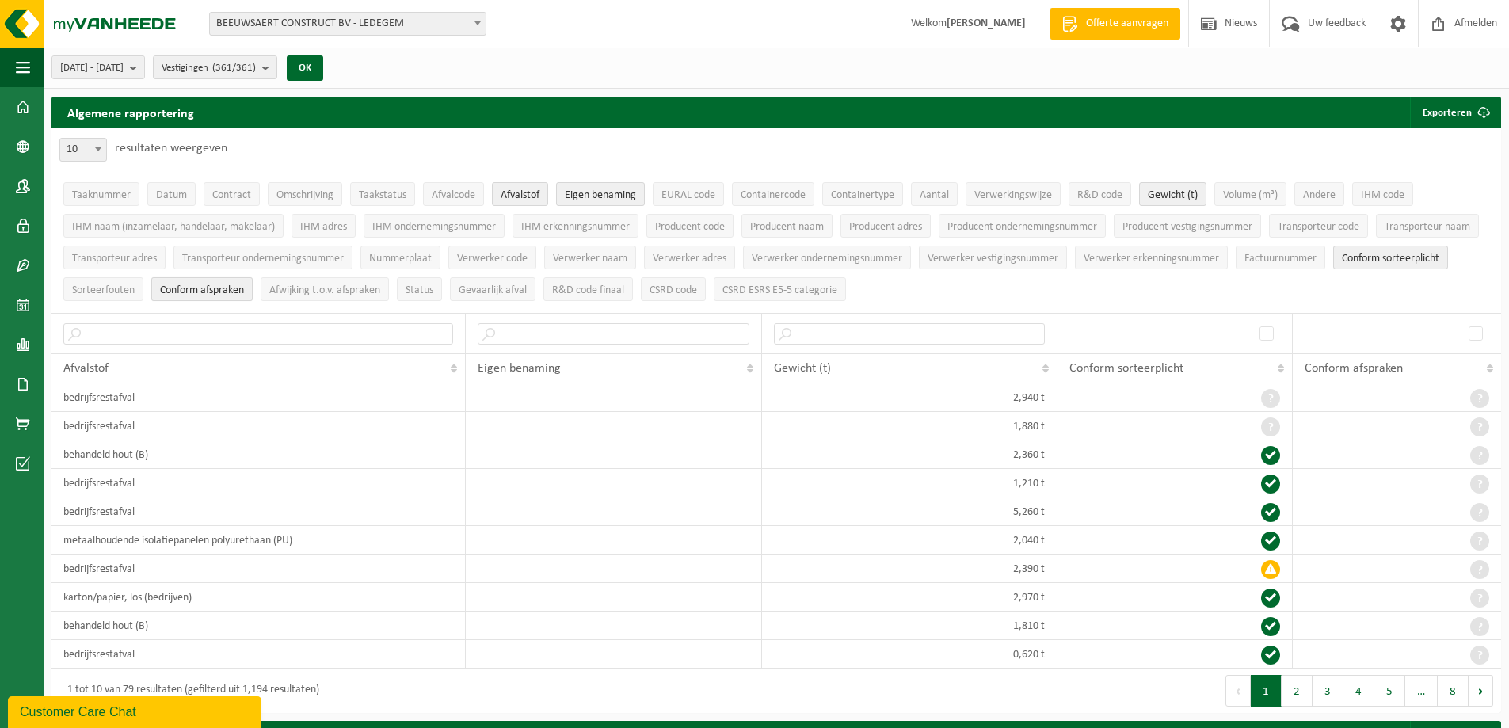
click at [175, 297] on button "Conform afspraken" at bounding box center [201, 289] width 101 height 24
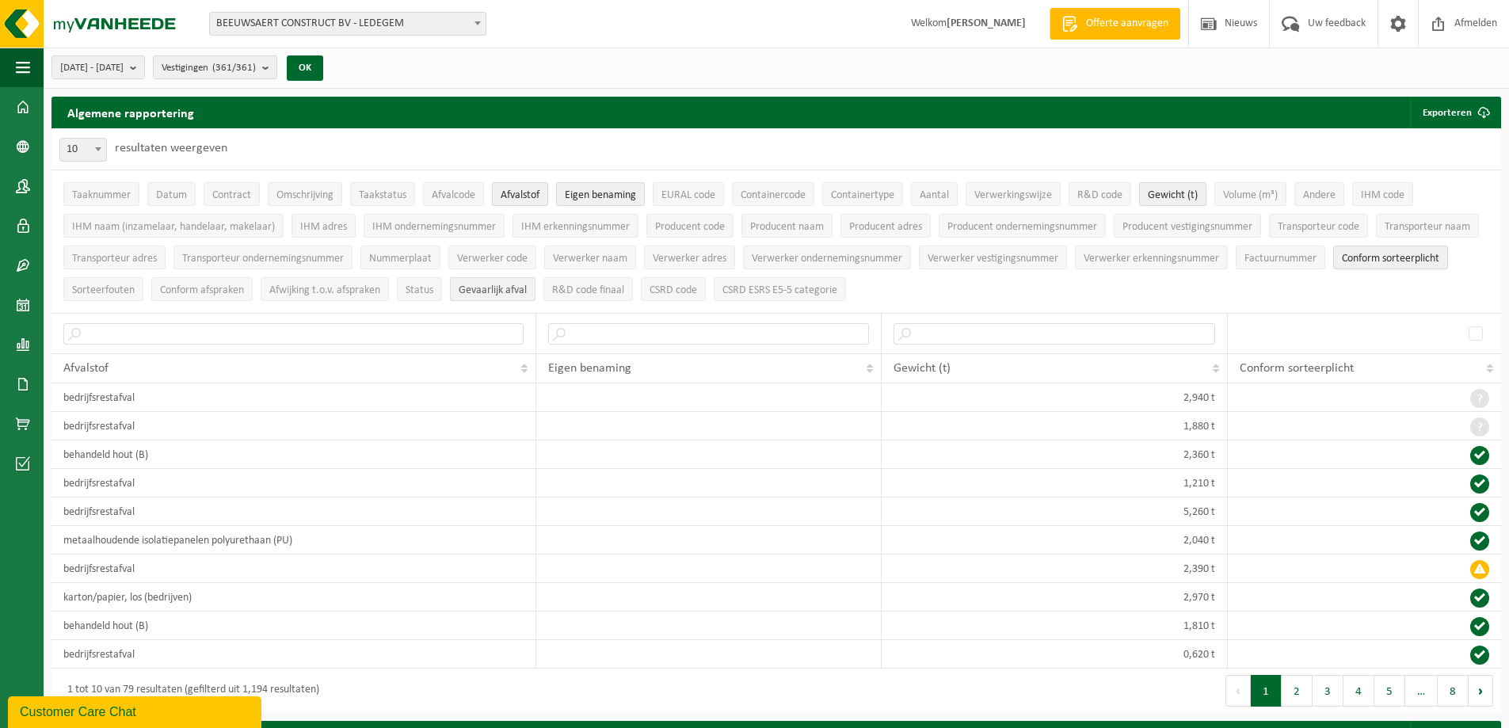
click at [497, 291] on span "Gevaarlijk afval" at bounding box center [493, 290] width 68 height 12
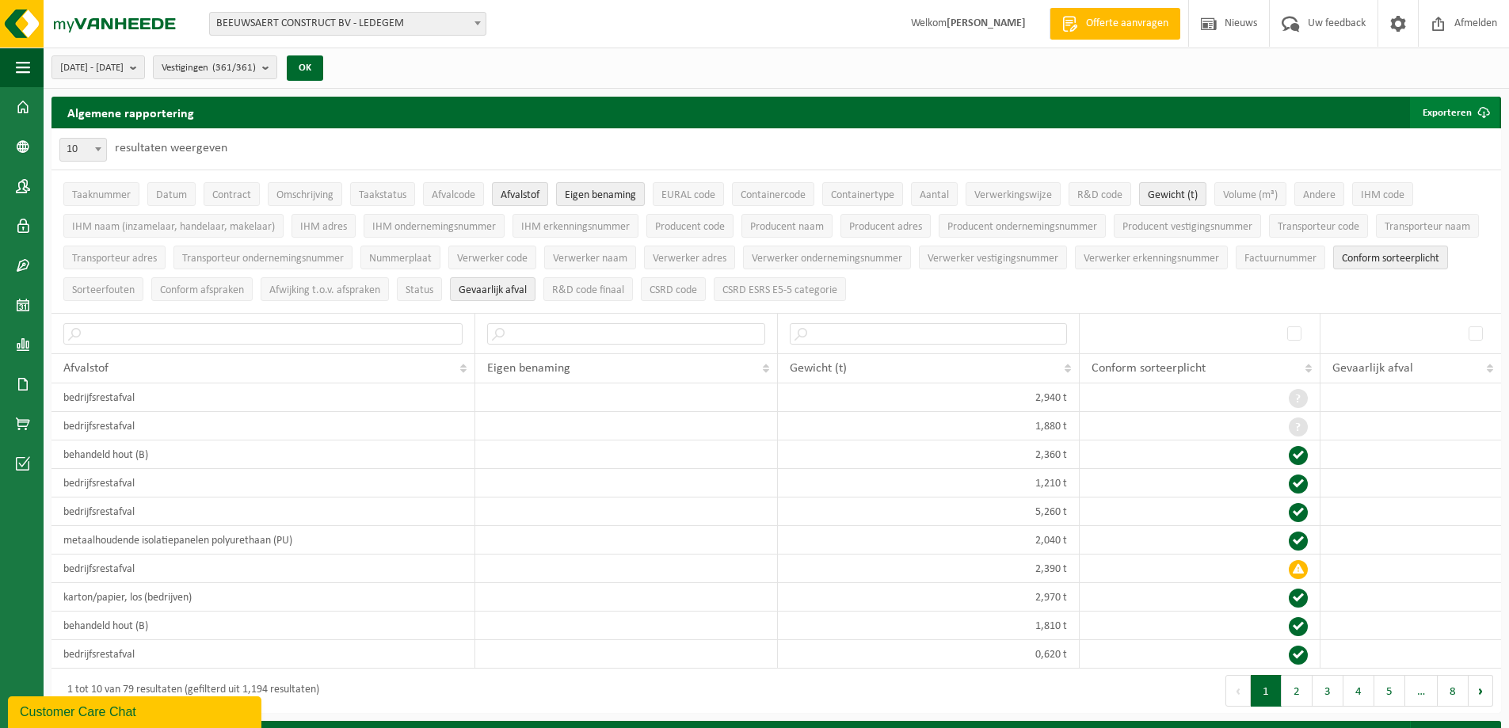
click at [1442, 111] on button "Exporteren" at bounding box center [1454, 113] width 89 height 32
click at [1445, 179] on link "Alle beschikbare kolommen" at bounding box center [1426, 176] width 143 height 32
click at [1469, 139] on link "Enkel mijn selectie" at bounding box center [1426, 144] width 143 height 32
click at [347, 148] on div "10 25 50 100 10 resultaten weergeven" at bounding box center [775, 148] width 1449 height 41
click at [144, 69] on b "submit" at bounding box center [137, 67] width 14 height 22
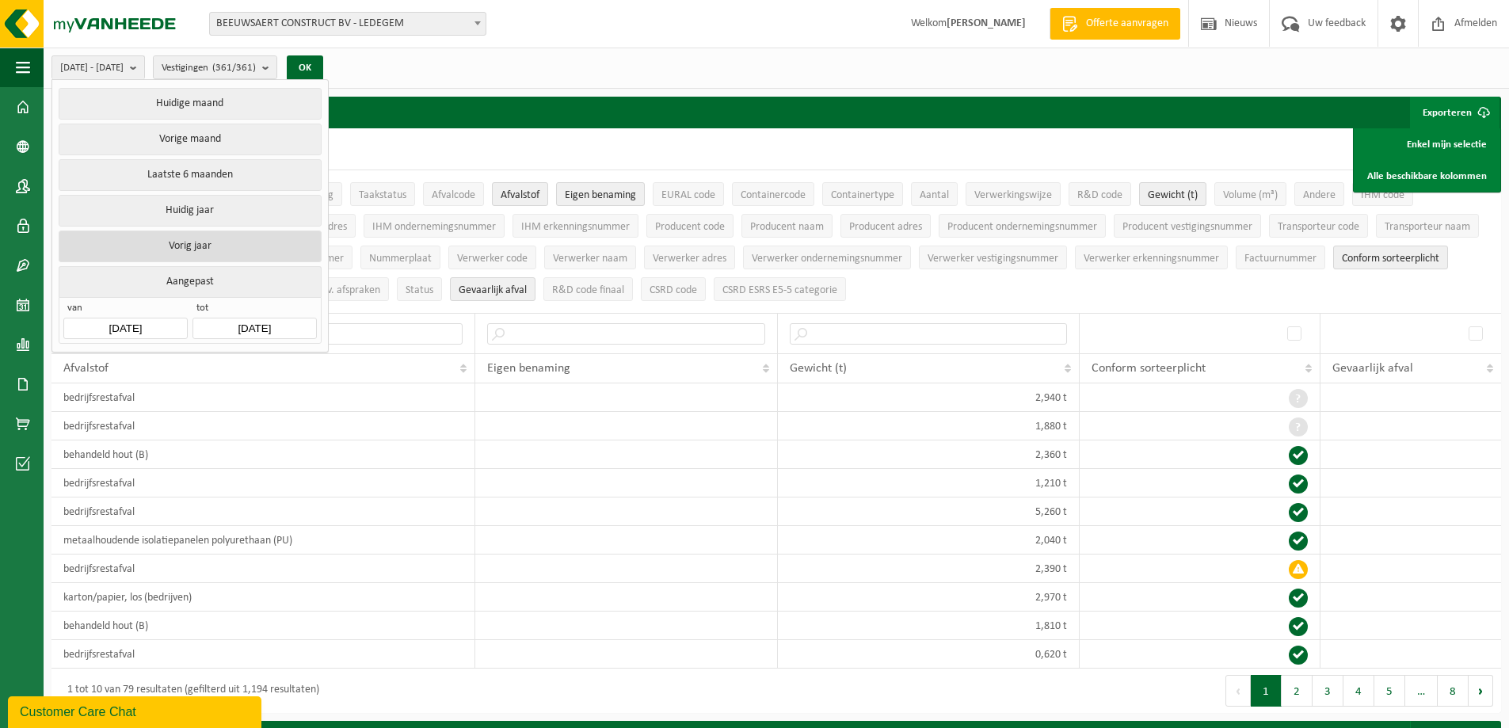
click at [177, 242] on button "Vorig jaar" at bounding box center [190, 246] width 262 height 32
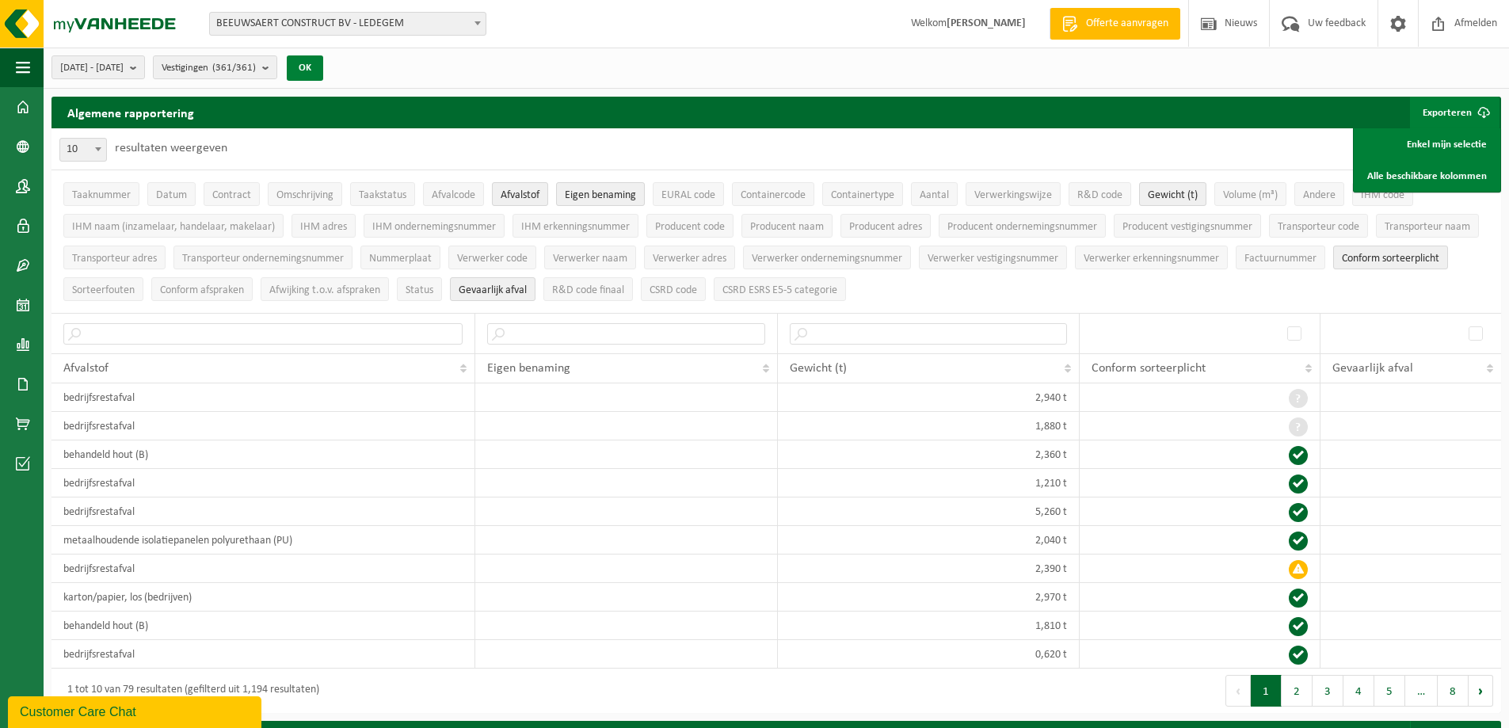
click at [323, 68] on button "OK" at bounding box center [305, 67] width 36 height 25
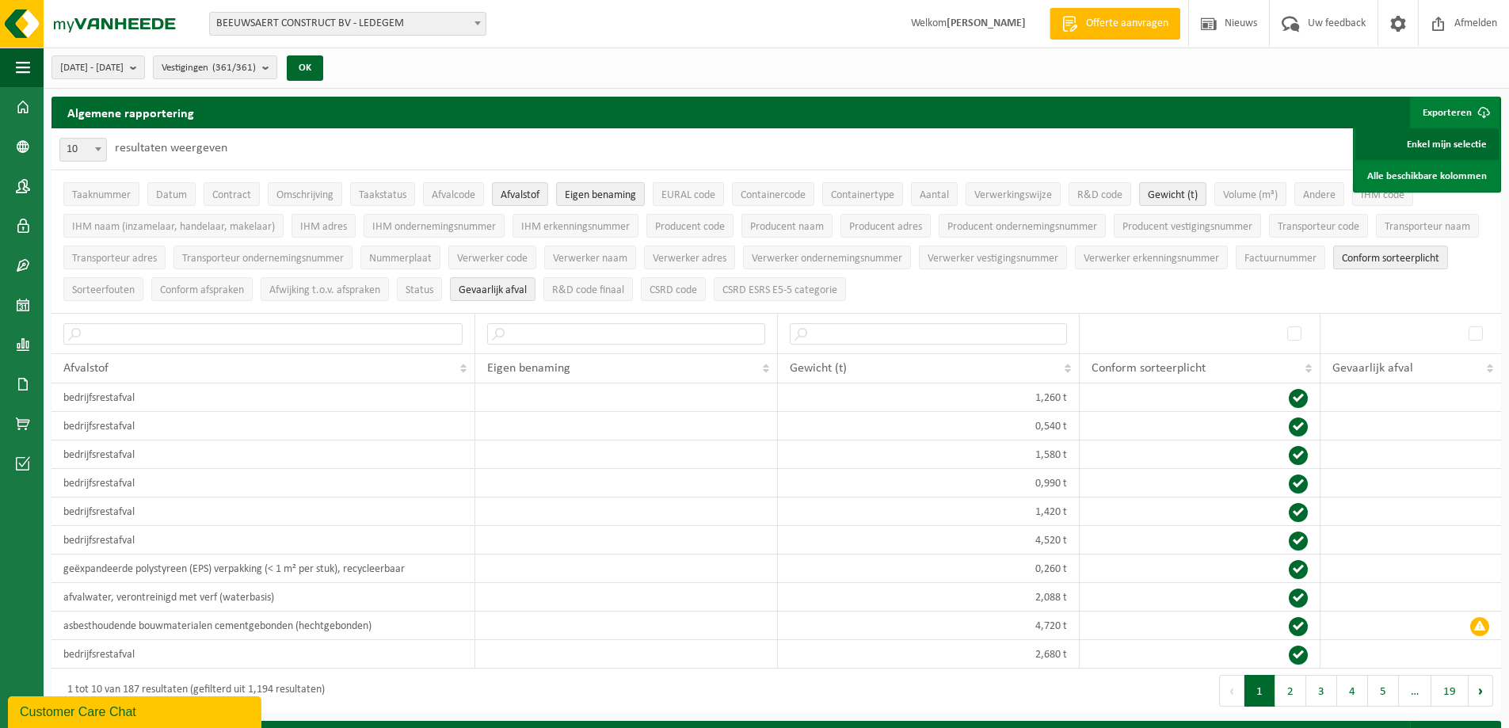
click at [1434, 148] on link "Enkel mijn selectie" at bounding box center [1426, 144] width 143 height 32
